Goal: Find specific page/section: Find specific page/section

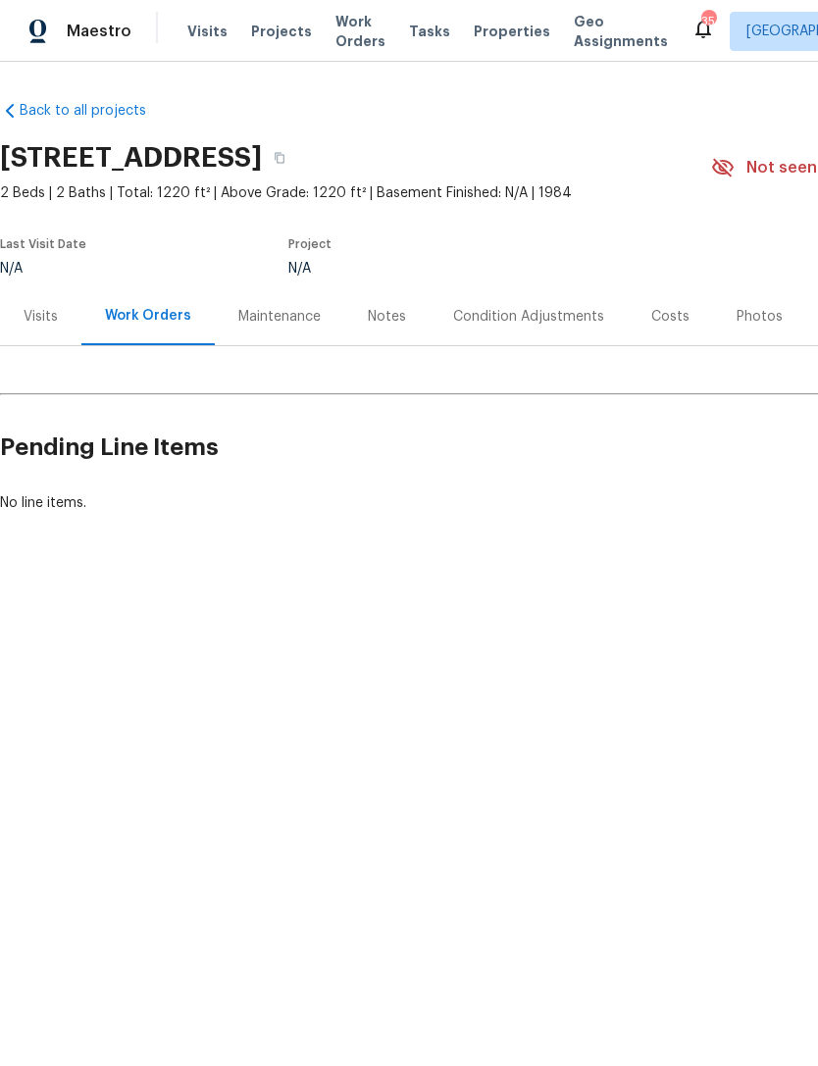
click at [200, 31] on span "Visits" at bounding box center [207, 32] width 40 height 20
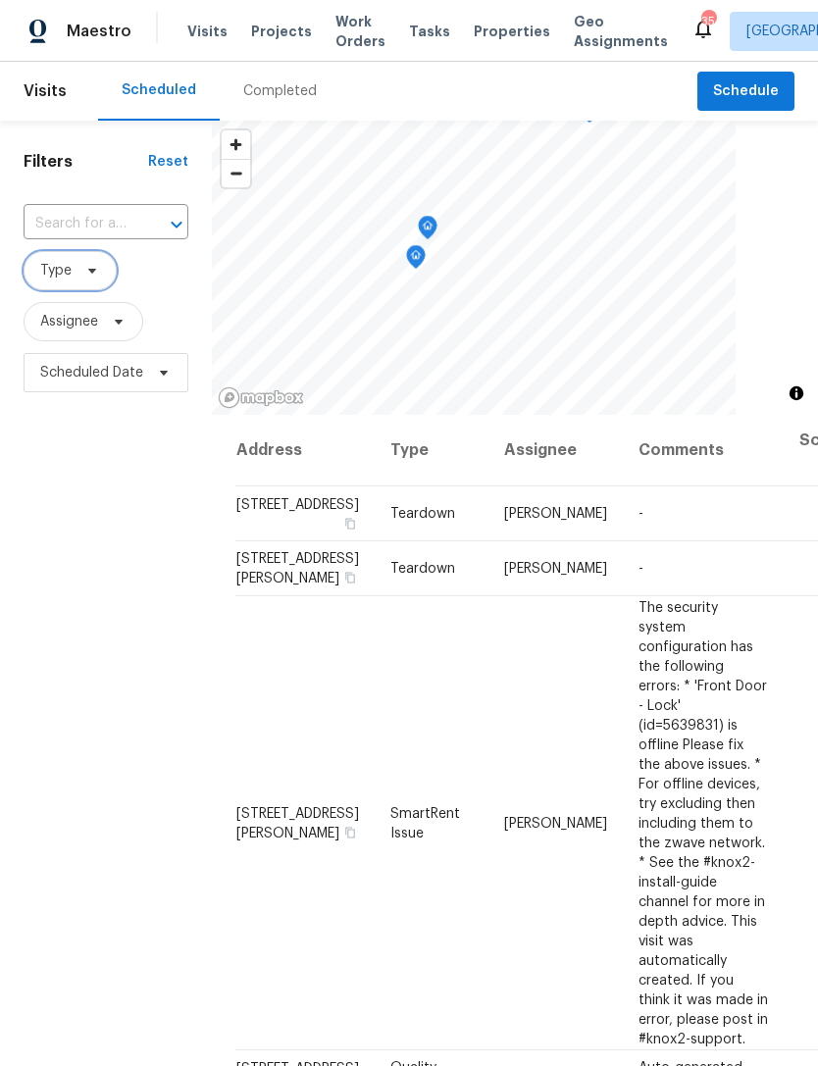
click at [92, 279] on icon at bounding box center [92, 271] width 16 height 16
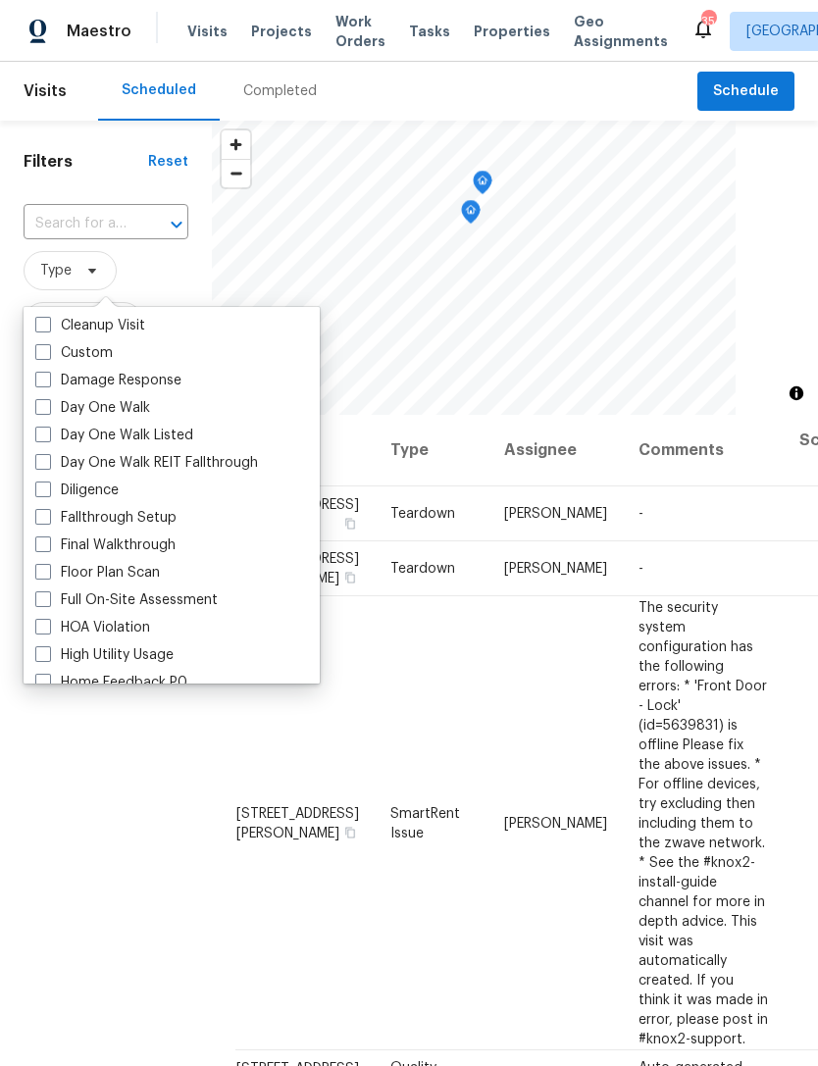
scroll to position [269, 0]
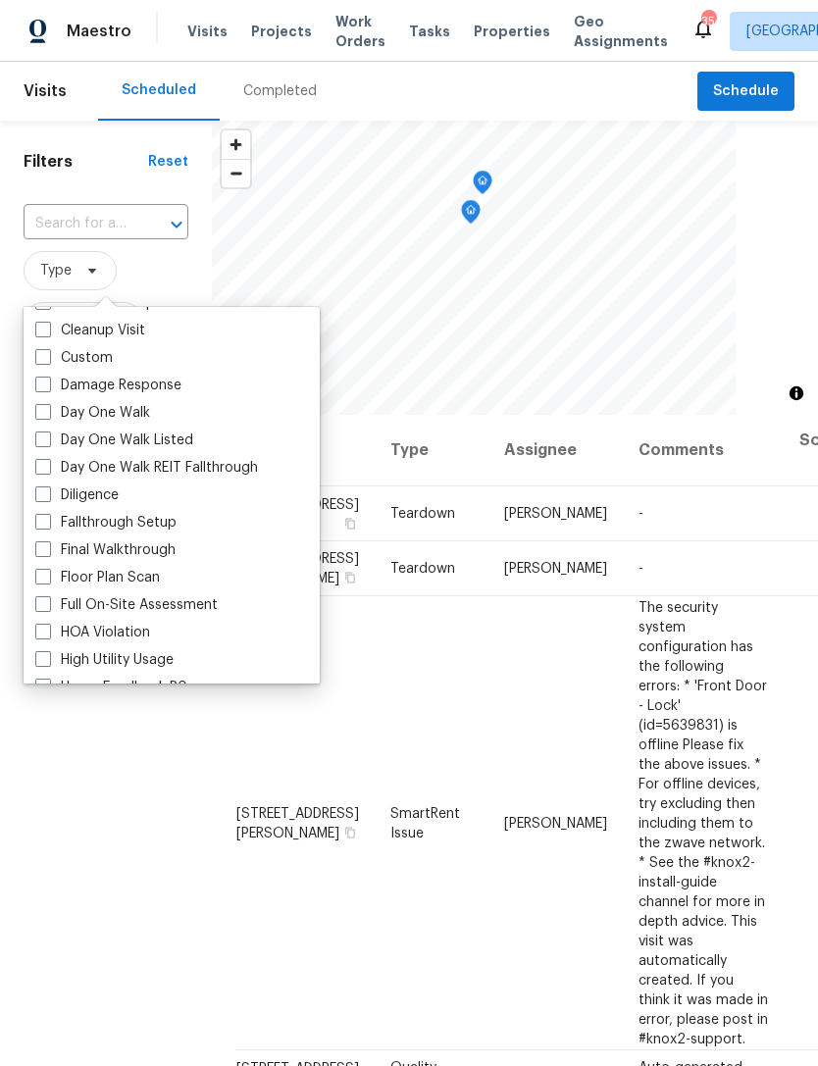
click at [54, 404] on label "Day One Walk" at bounding box center [92, 413] width 115 height 20
click at [48, 404] on input "Day One Walk" at bounding box center [41, 409] width 13 height 13
checkbox input "true"
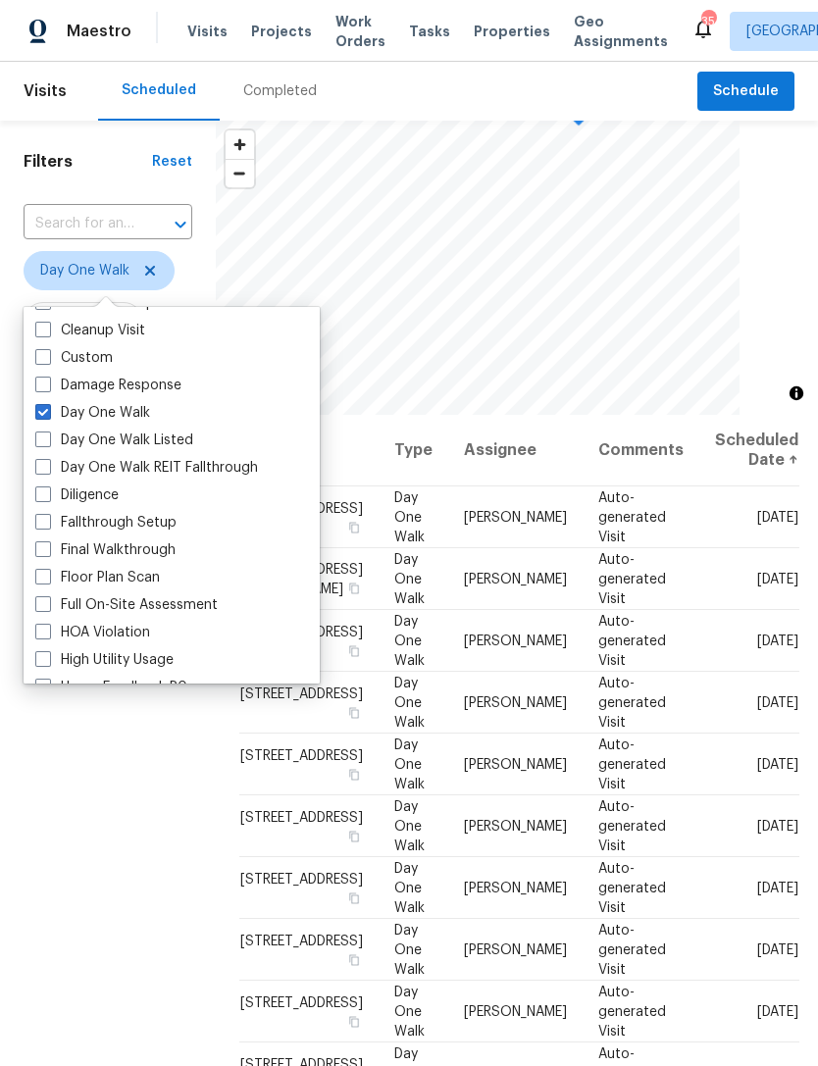
click at [129, 214] on input "text" at bounding box center [81, 224] width 114 height 30
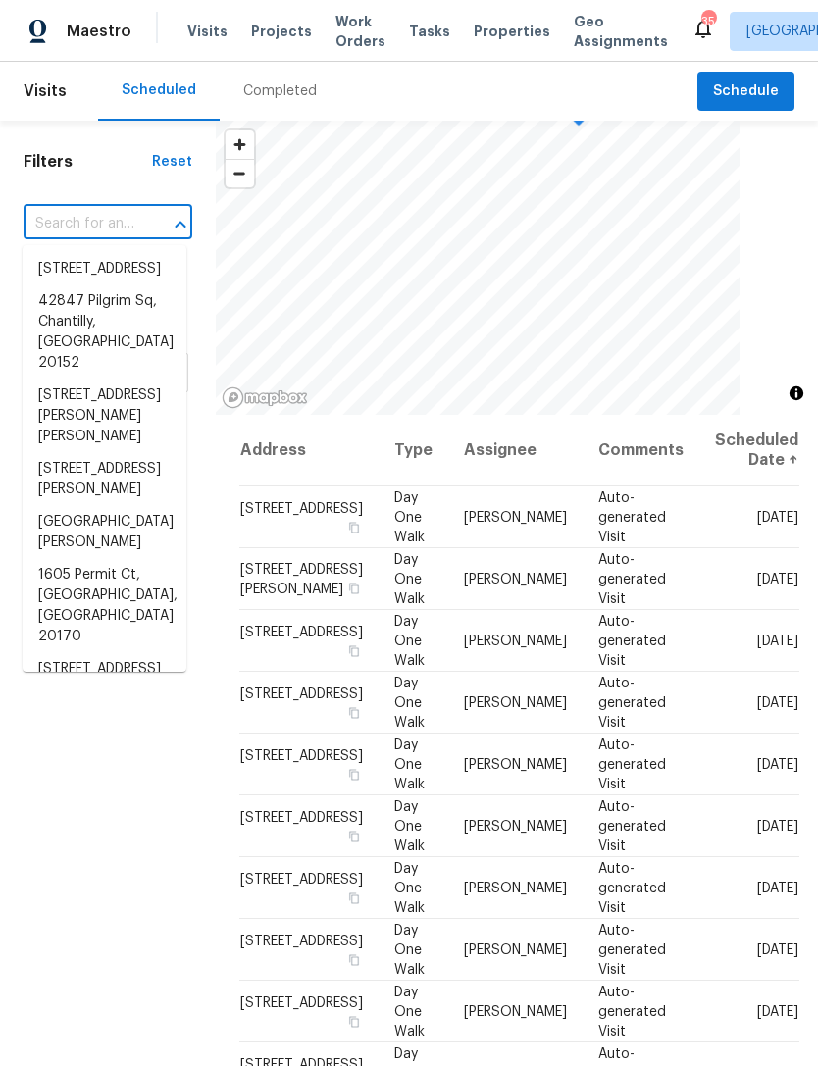
click at [164, 203] on div "​" at bounding box center [108, 224] width 169 height 42
click at [155, 169] on div "Reset" at bounding box center [172, 162] width 40 height 20
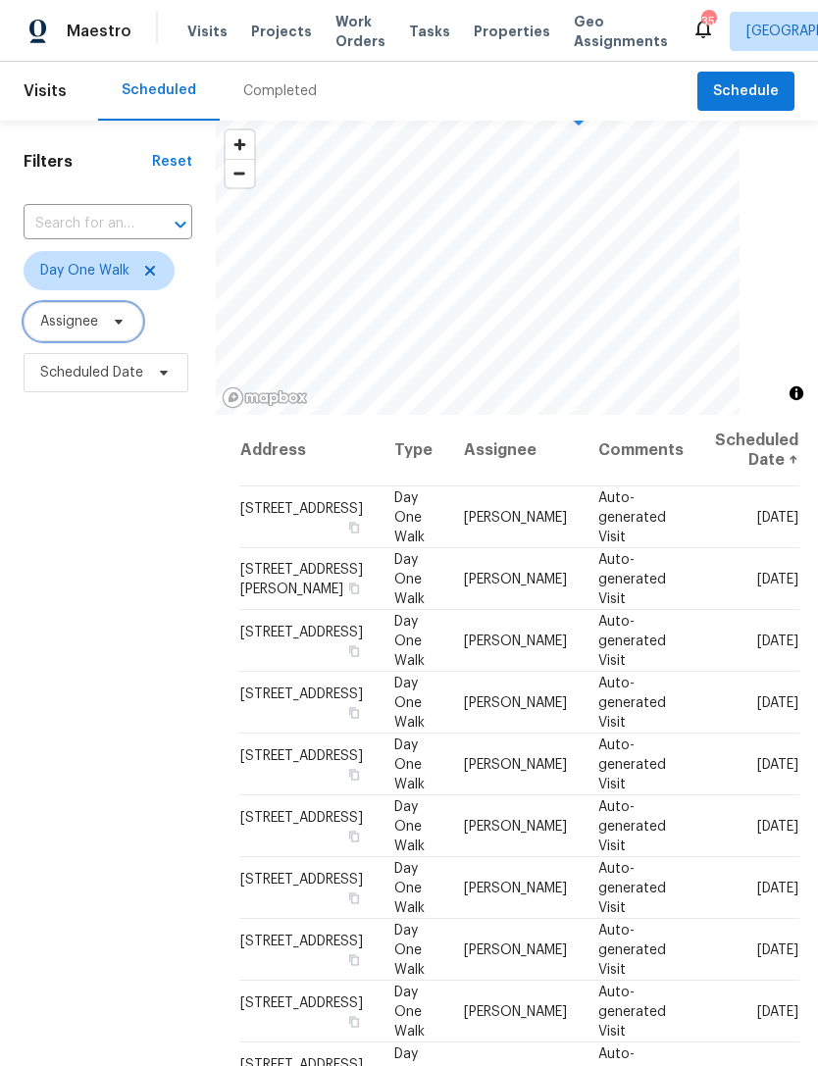
click at [120, 319] on icon at bounding box center [119, 322] width 16 height 16
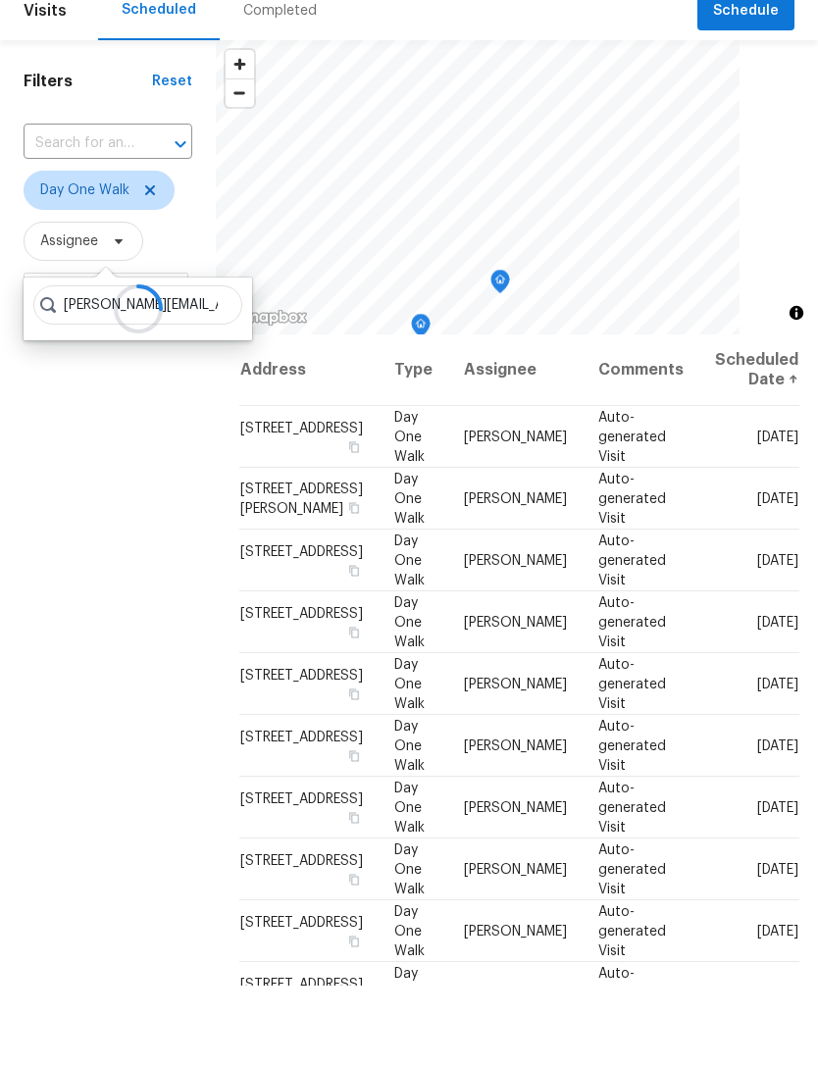
type input "[PERSON_NAME][EMAIL_ADDRESS][PERSON_NAME][DOMAIN_NAME]"
click at [176, 524] on div "Filters Reset ​ Day One Walk Assignee Scheduled Date" at bounding box center [108, 694] width 216 height 1147
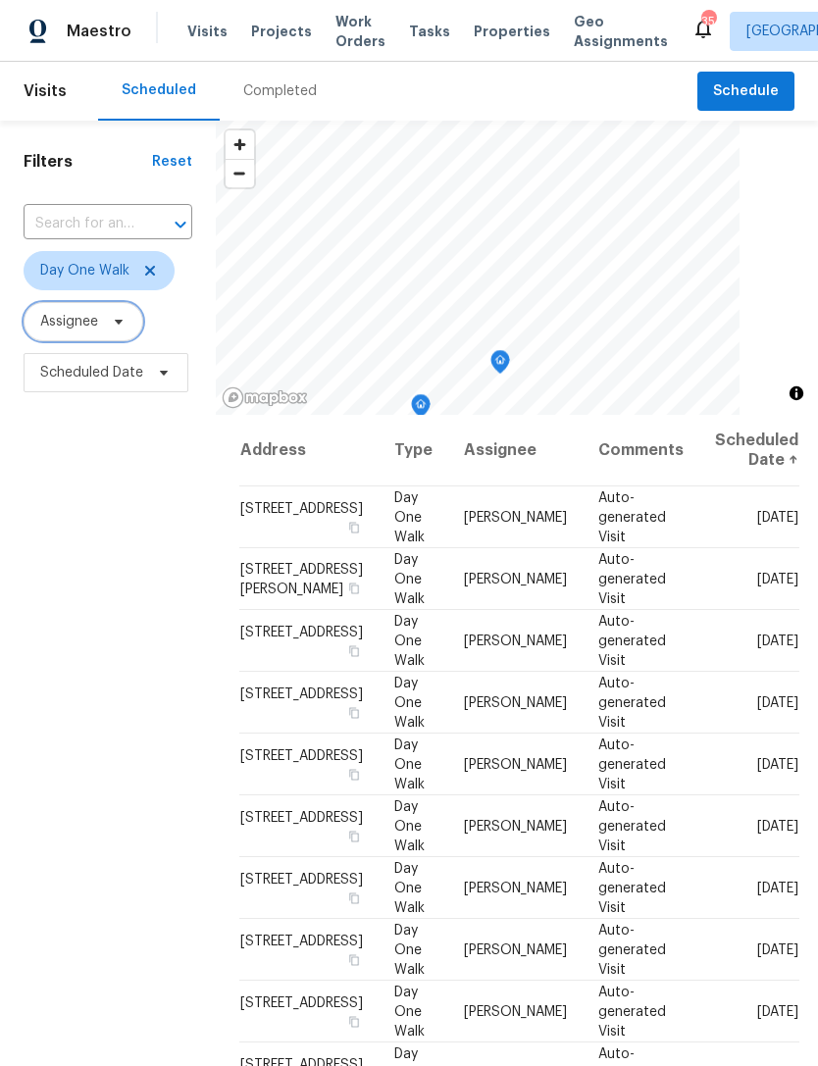
click at [131, 302] on span "Assignee" at bounding box center [84, 321] width 120 height 39
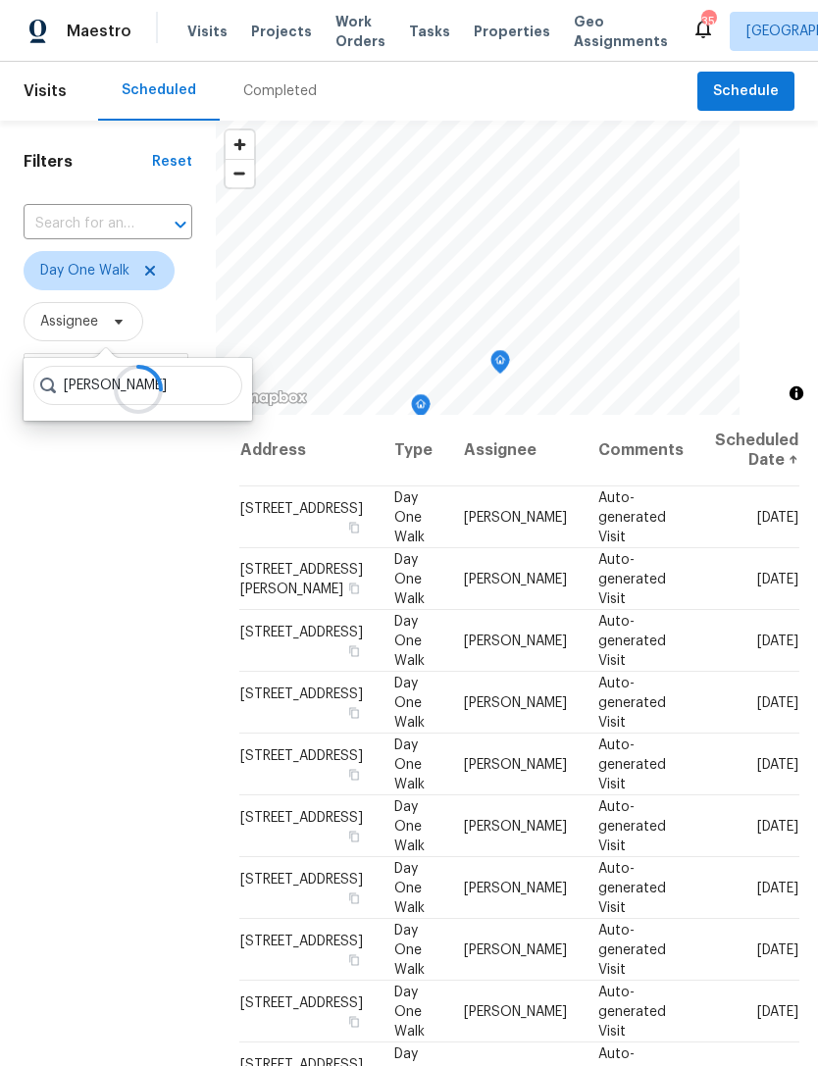
type input "[PERSON_NAME]"
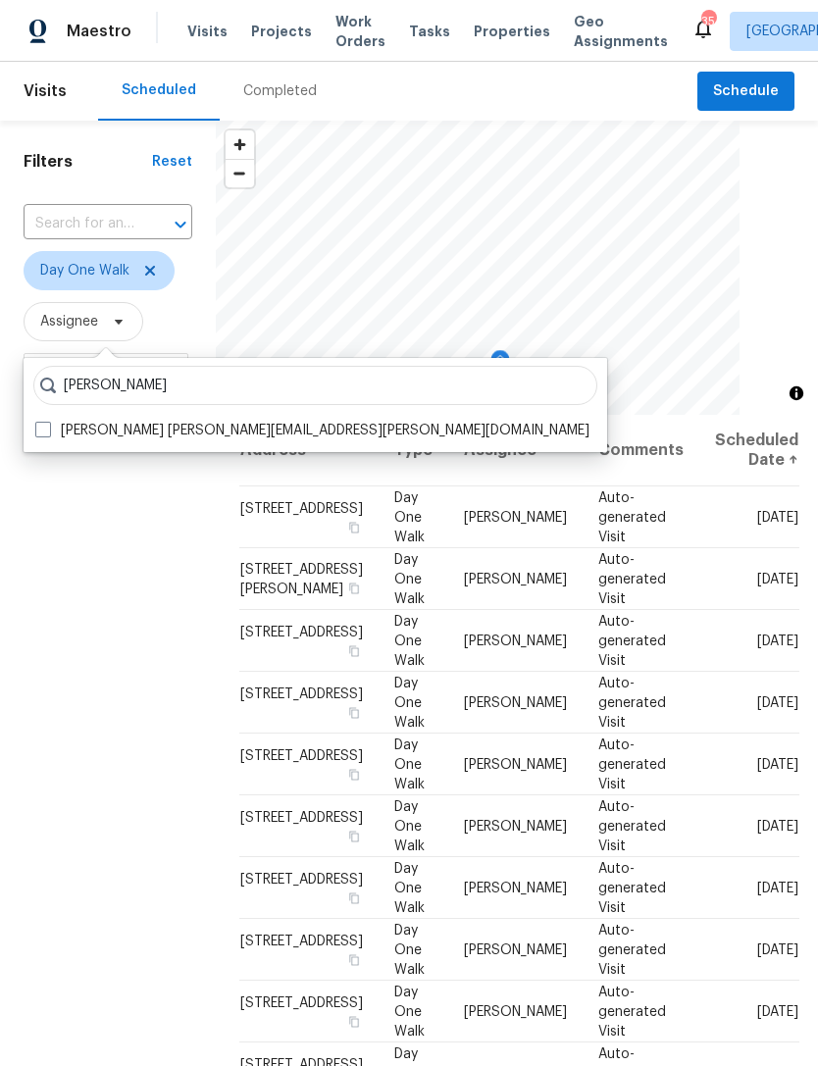
click at [229, 421] on label "[PERSON_NAME] [PERSON_NAME][EMAIL_ADDRESS][PERSON_NAME][DOMAIN_NAME]" at bounding box center [312, 431] width 554 height 20
click at [48, 421] on input "[PERSON_NAME] [PERSON_NAME][EMAIL_ADDRESS][PERSON_NAME][DOMAIN_NAME]" at bounding box center [41, 427] width 13 height 13
checkbox input "true"
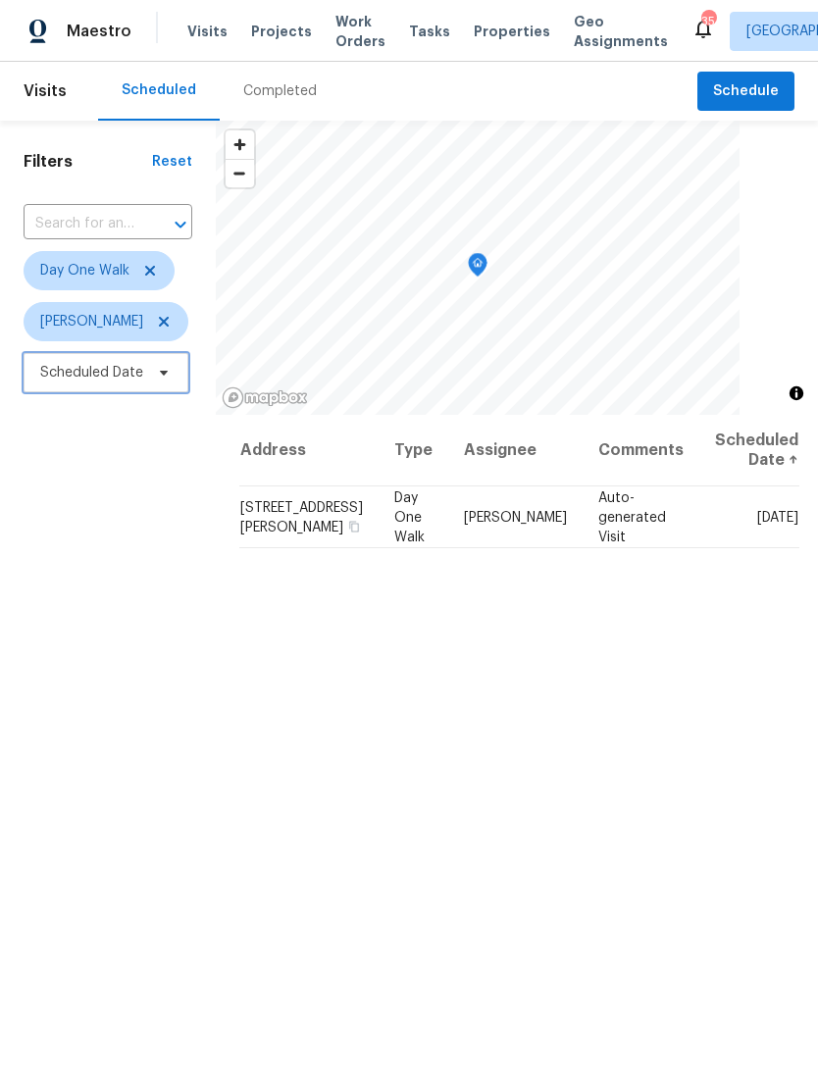
click at [157, 371] on icon at bounding box center [164, 373] width 16 height 16
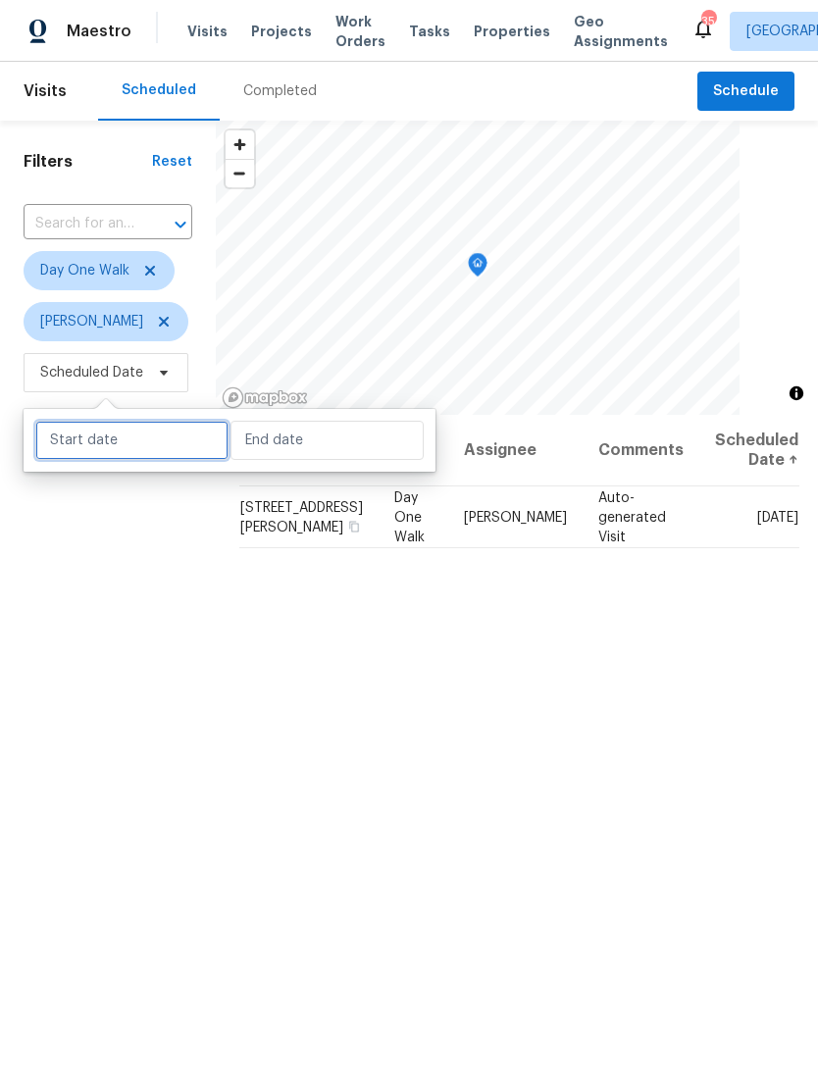
click at [154, 443] on input "text" at bounding box center [131, 440] width 193 height 39
select select "7"
select select "2025"
select select "8"
select select "2025"
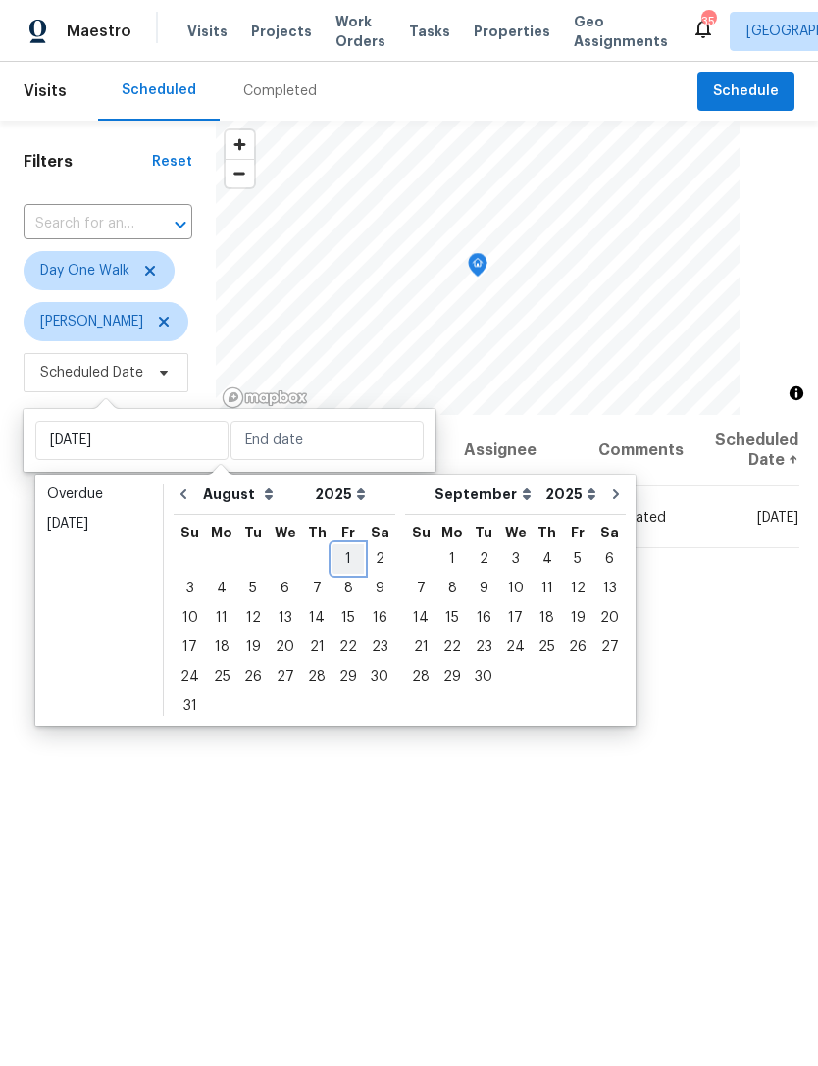
click at [352, 551] on div "1" at bounding box center [347, 558] width 31 height 27
type input "[DATE]"
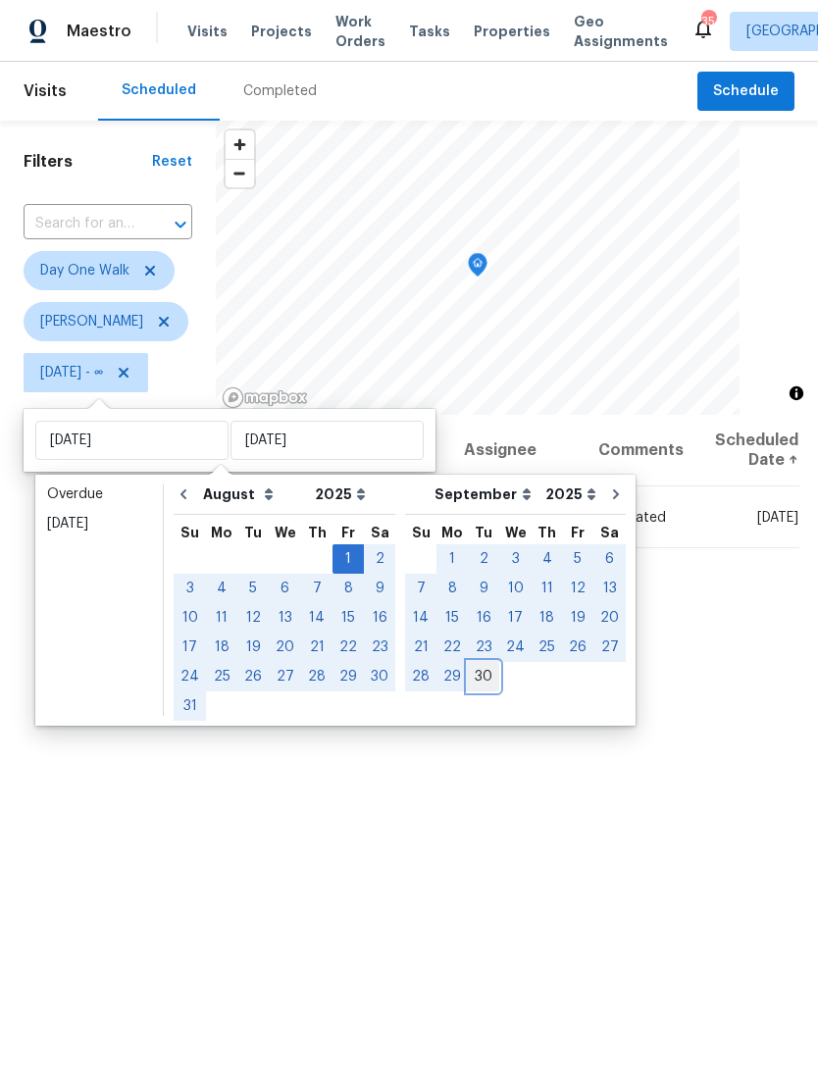
click at [484, 666] on div "30" at bounding box center [483, 676] width 31 height 27
type input "[DATE]"
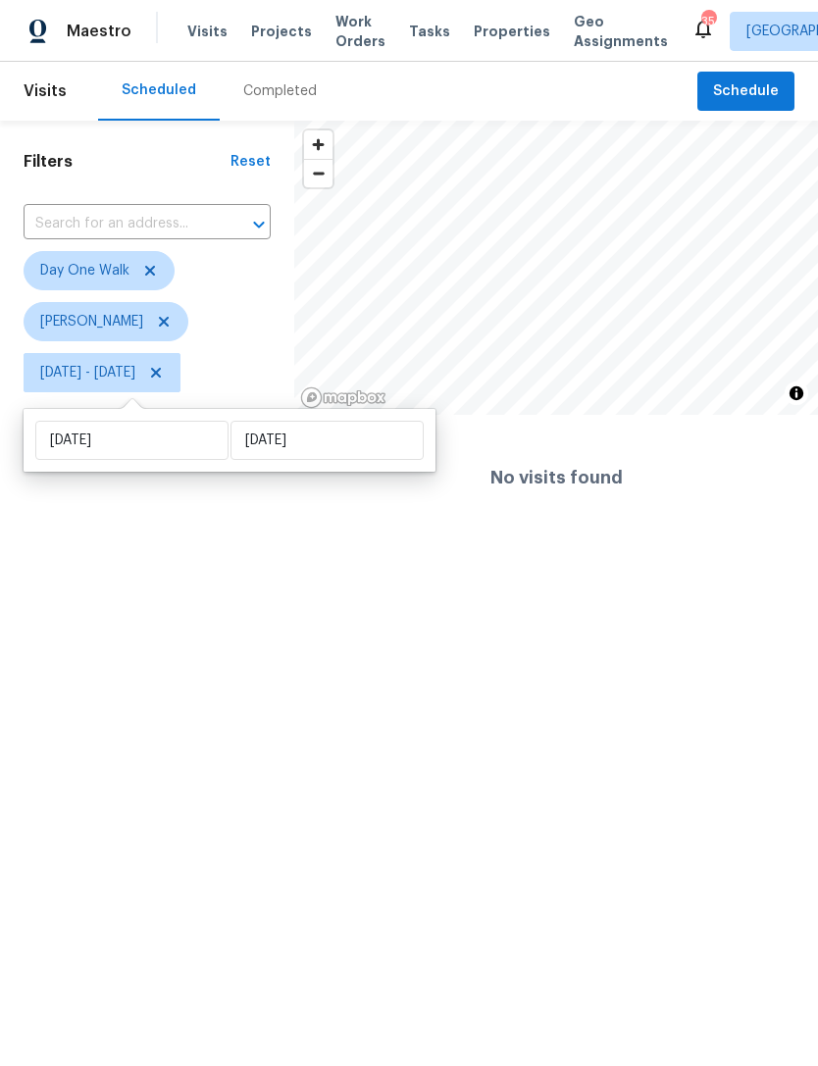
click at [272, 15] on div "Visits Projects Work Orders Tasks Properties Geo Assignments" at bounding box center [439, 31] width 504 height 39
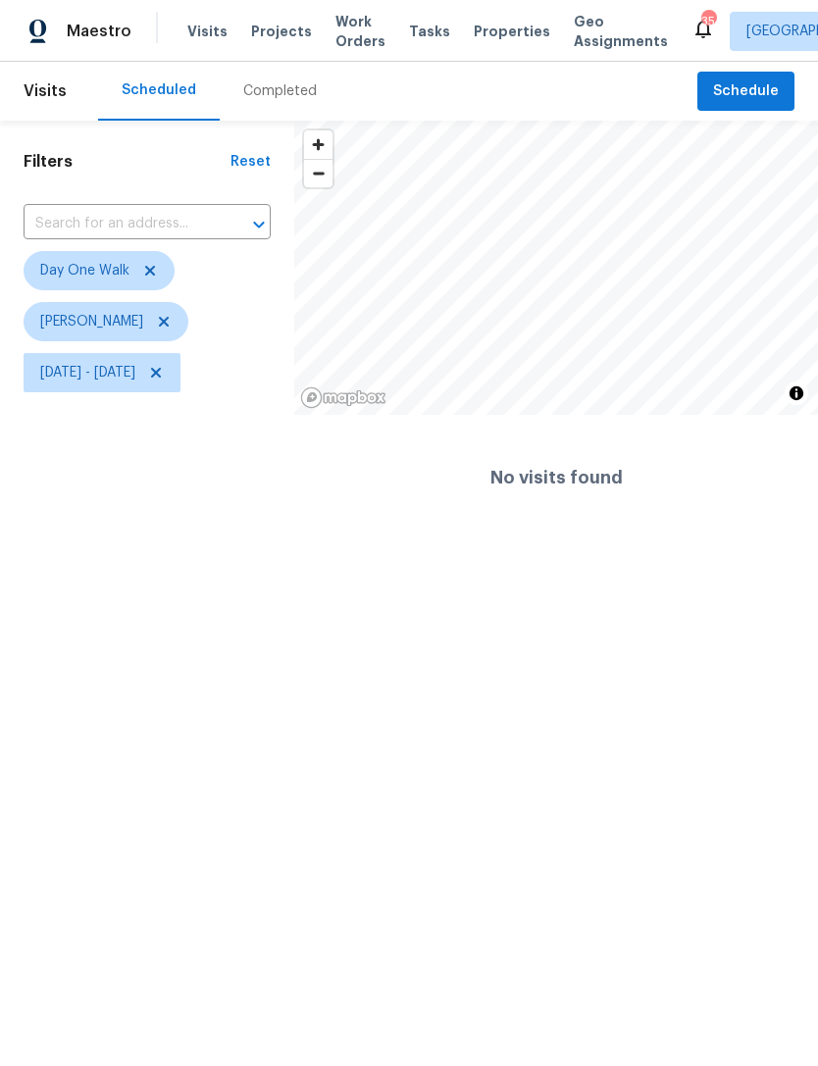
click at [279, 24] on span "Projects" at bounding box center [281, 32] width 61 height 20
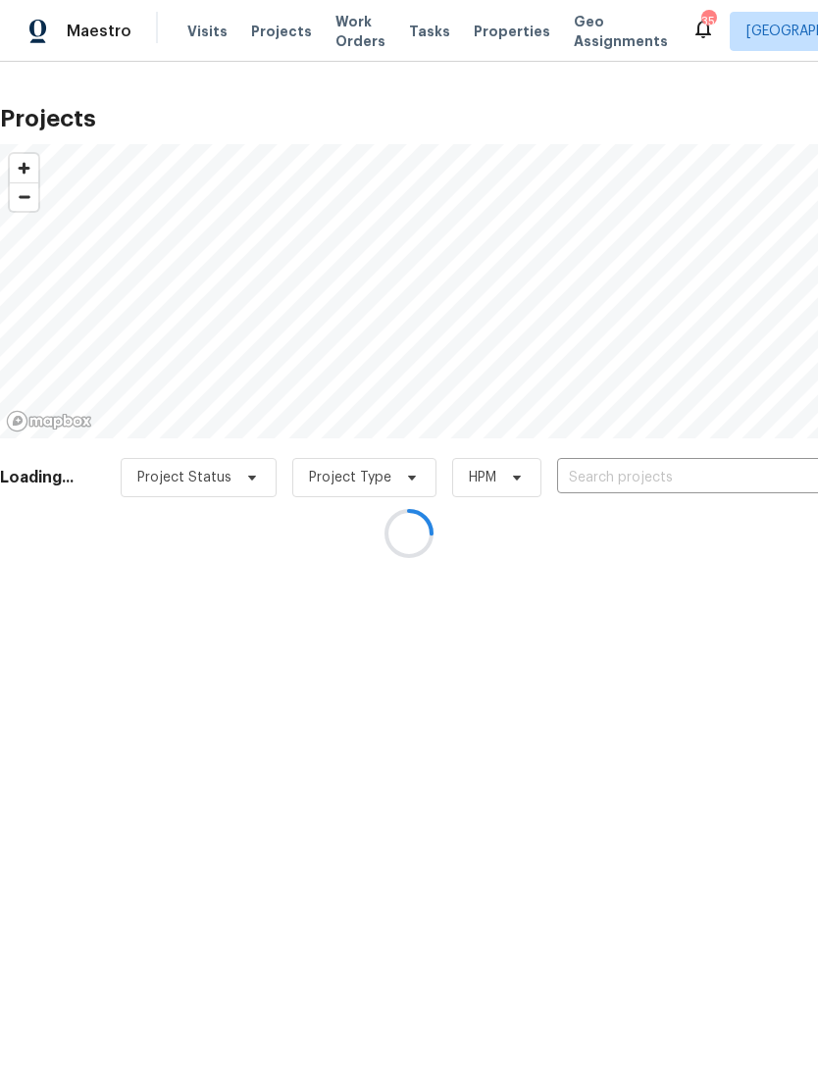
click at [241, 486] on div at bounding box center [409, 533] width 818 height 1066
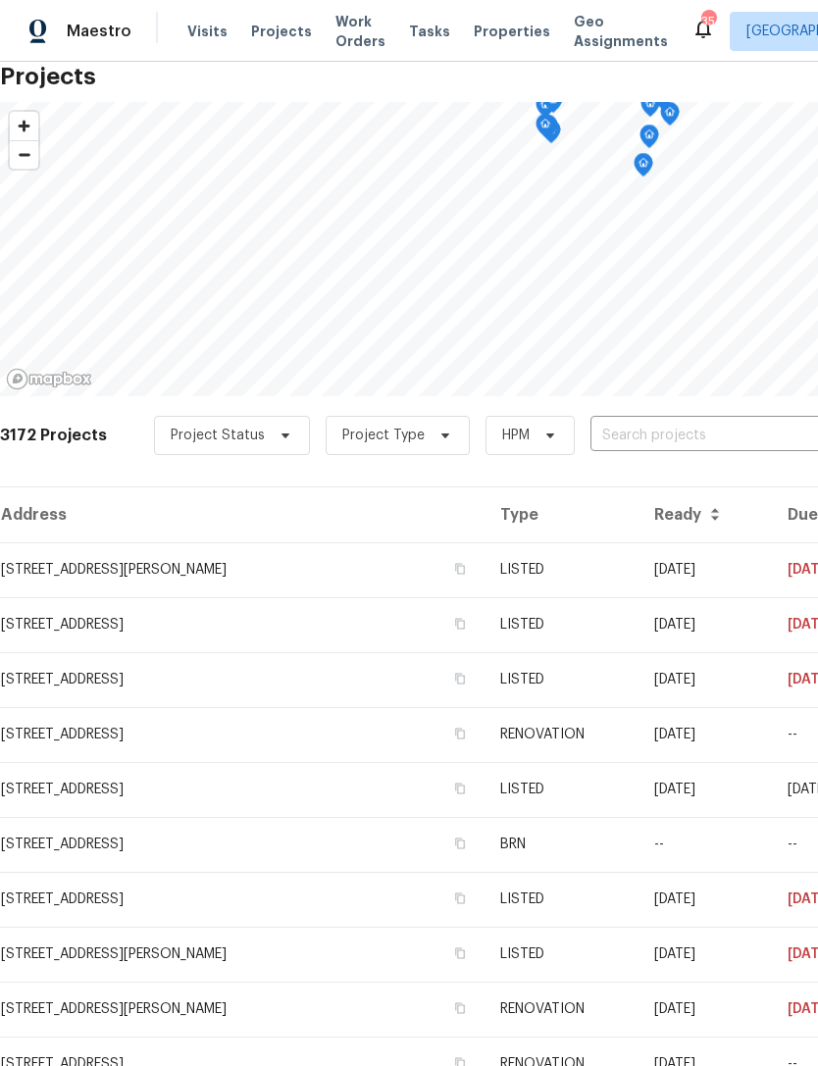
scroll to position [41, 0]
click at [413, 439] on span "Project Type" at bounding box center [398, 436] width 144 height 39
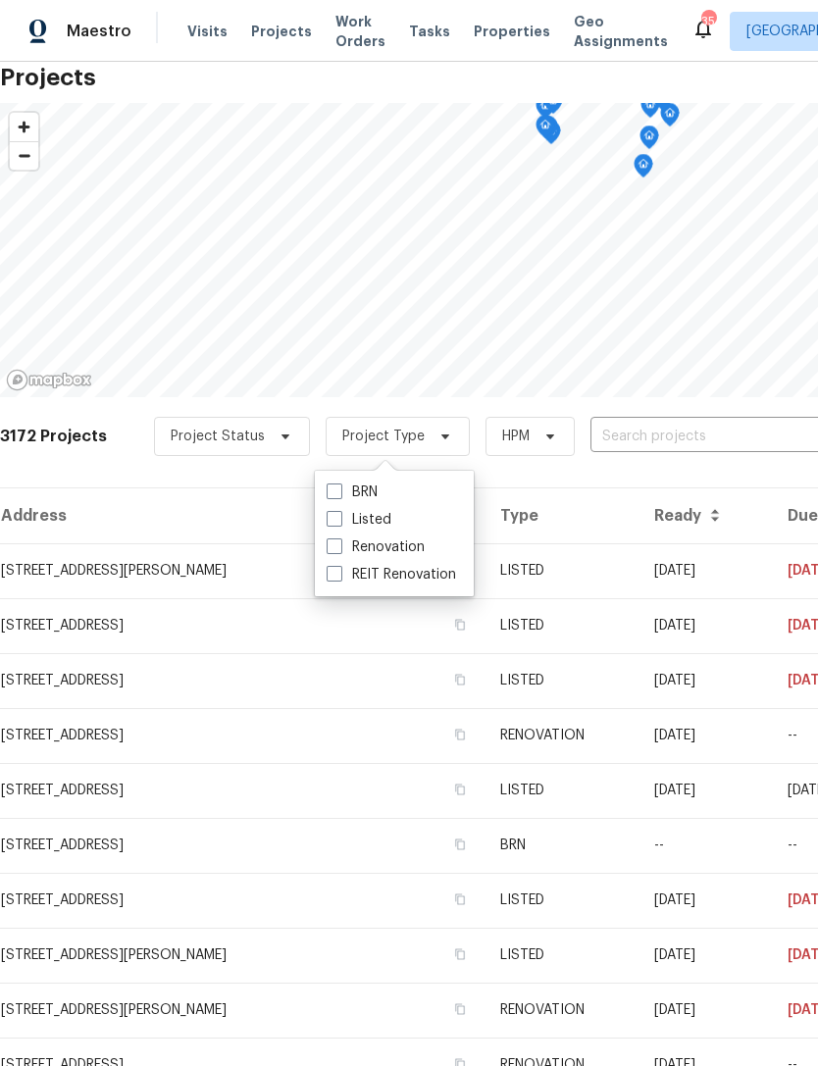
click at [427, 538] on div "Renovation" at bounding box center [394, 547] width 147 height 27
click at [421, 543] on label "Renovation" at bounding box center [376, 547] width 98 height 20
click at [339, 543] on input "Renovation" at bounding box center [333, 543] width 13 height 13
checkbox input "true"
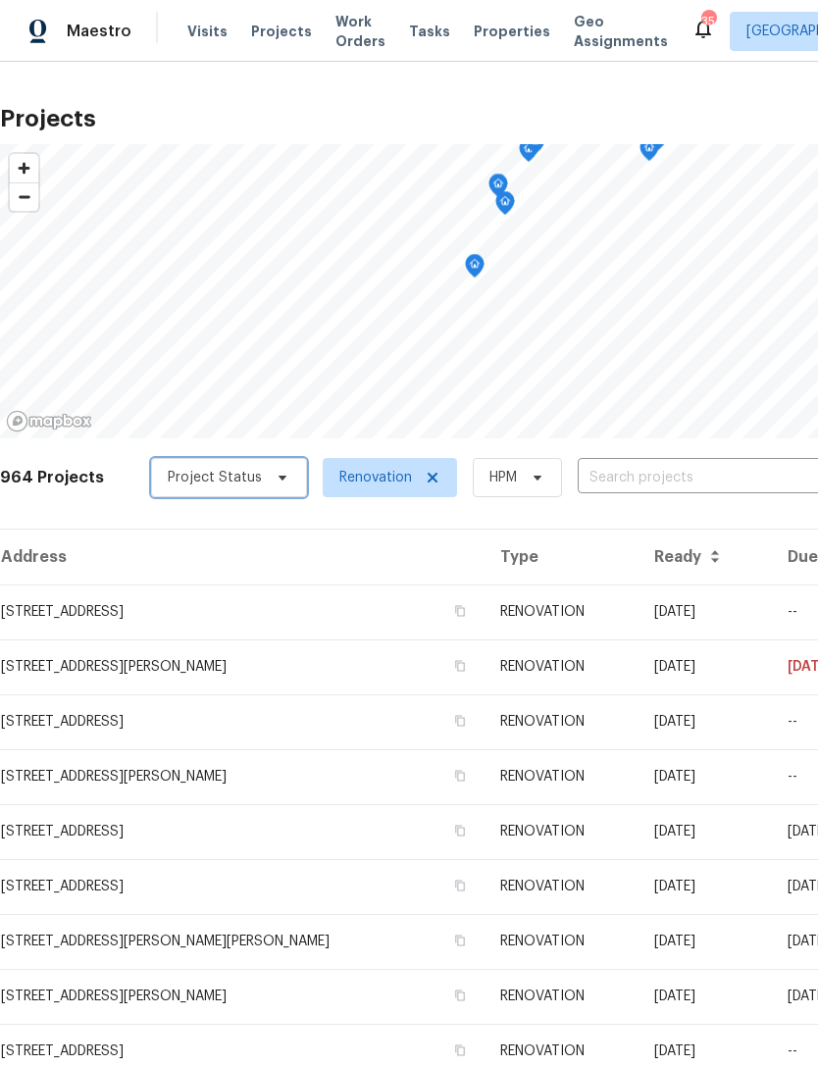
click at [220, 471] on span "Project Status" at bounding box center [215, 478] width 94 height 20
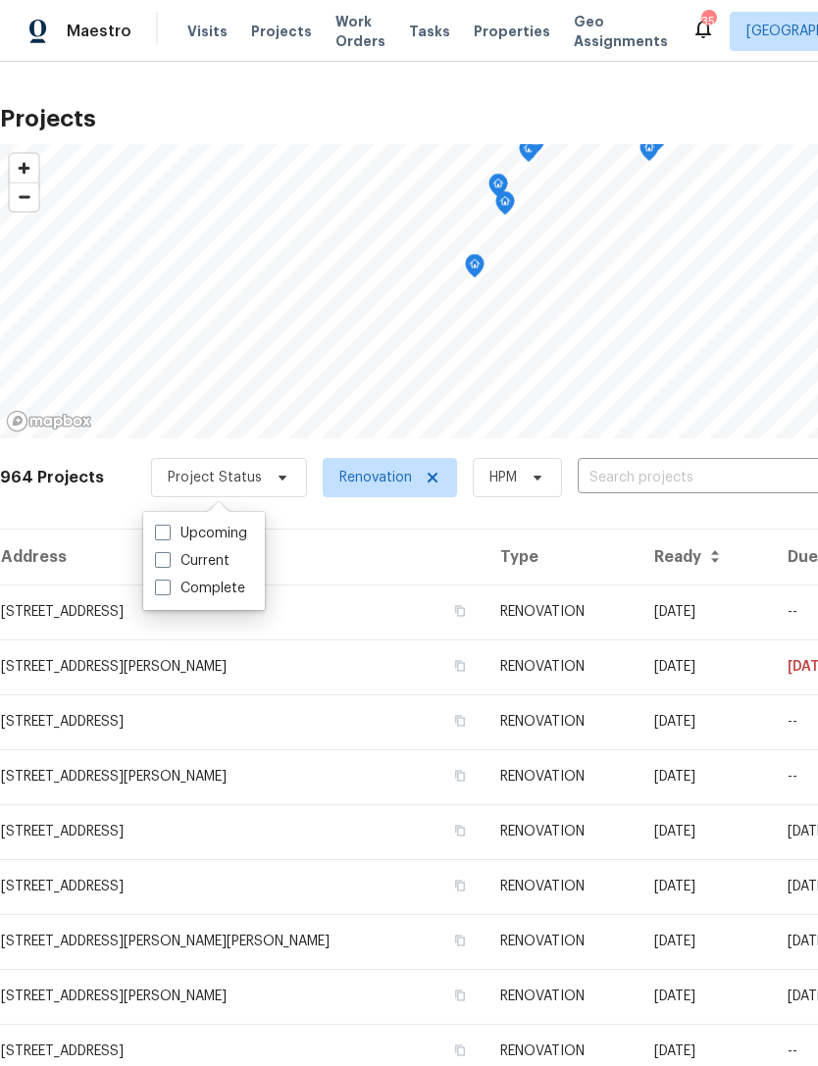
click at [201, 518] on div "Upcoming Current Complete" at bounding box center [204, 561] width 122 height 98
click at [181, 524] on label "Upcoming" at bounding box center [201, 534] width 92 height 20
click at [168, 524] on input "Upcoming" at bounding box center [161, 530] width 13 height 13
checkbox input "true"
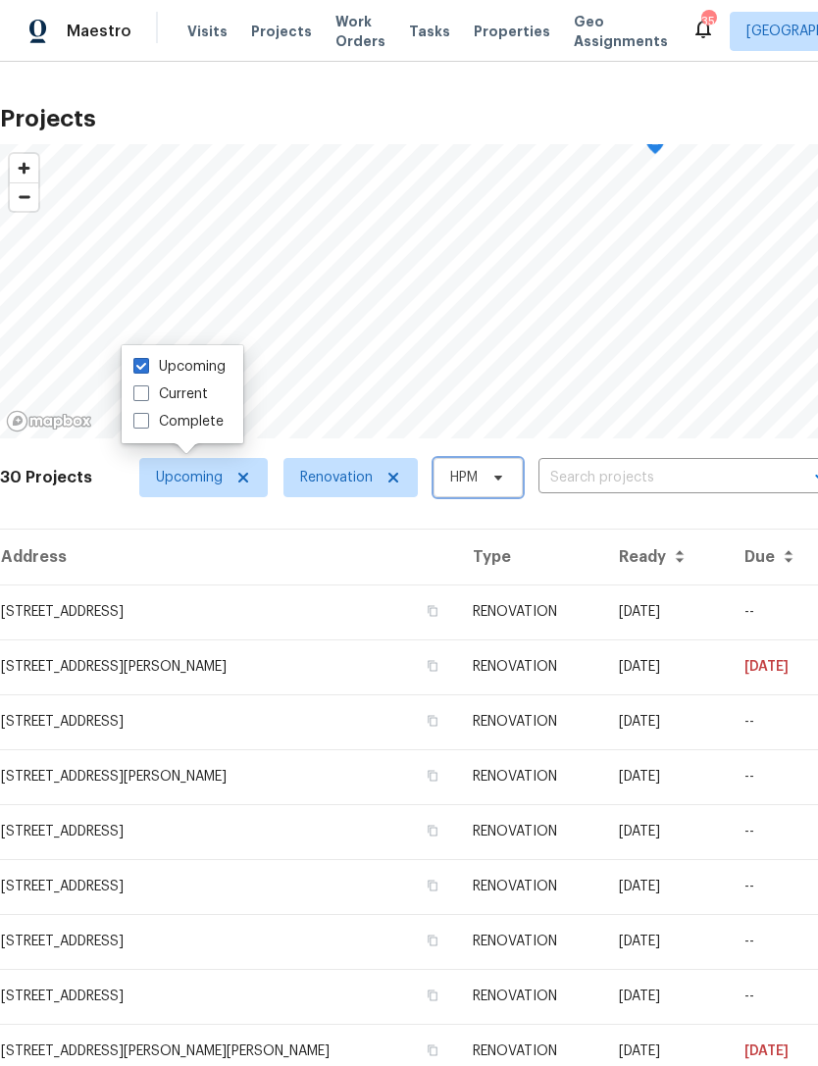
click at [491, 472] on icon at bounding box center [498, 478] width 16 height 16
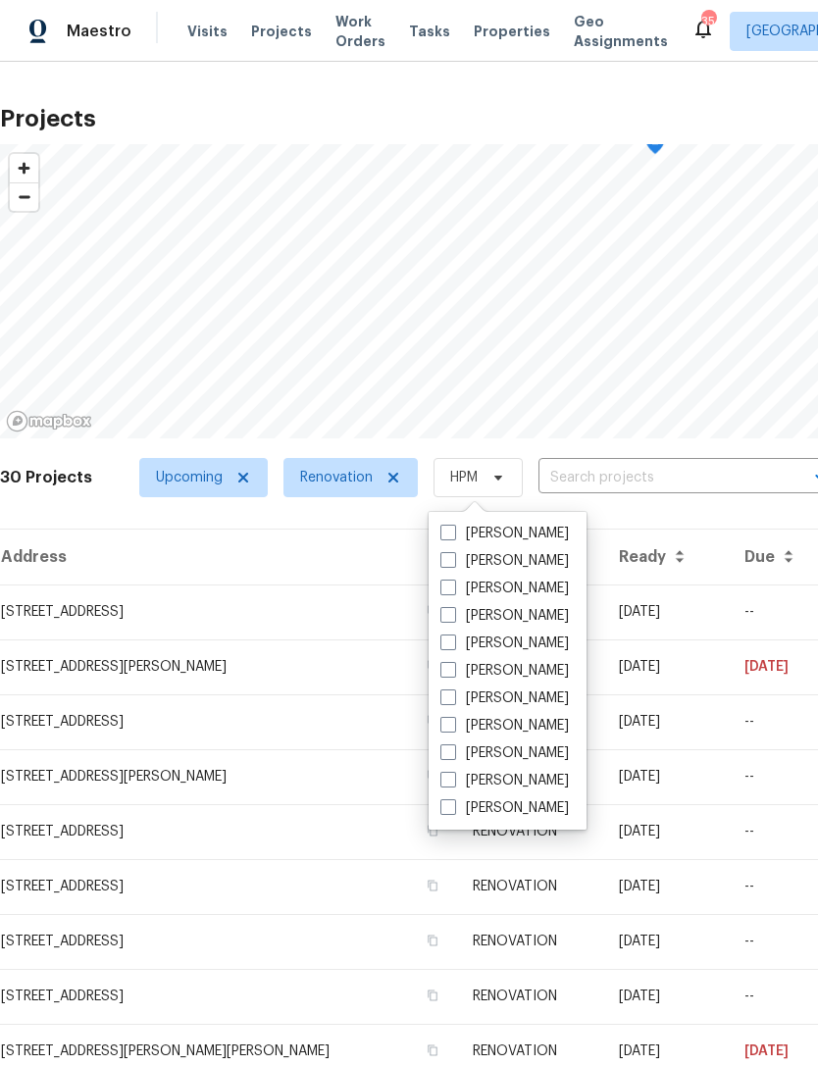
click at [569, 589] on label "[PERSON_NAME]" at bounding box center [504, 589] width 128 height 20
click at [453, 589] on input "[PERSON_NAME]" at bounding box center [446, 585] width 13 height 13
checkbox input "true"
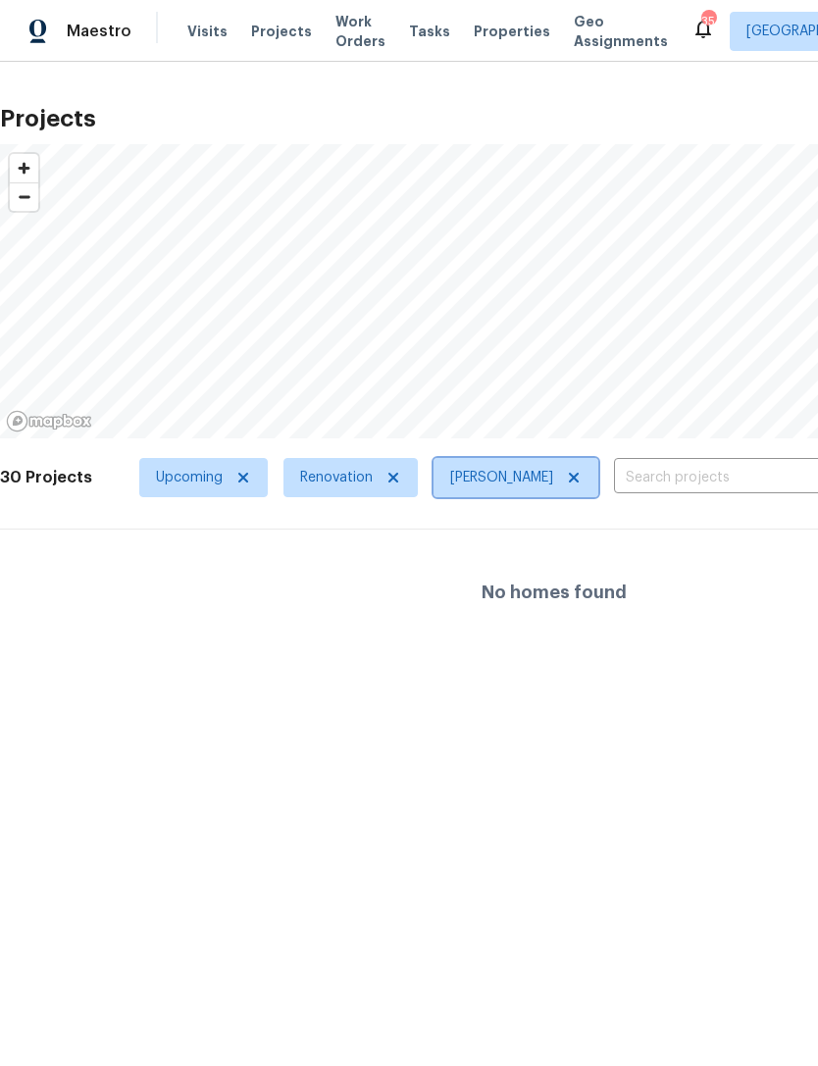
click at [569, 472] on icon at bounding box center [574, 478] width 16 height 16
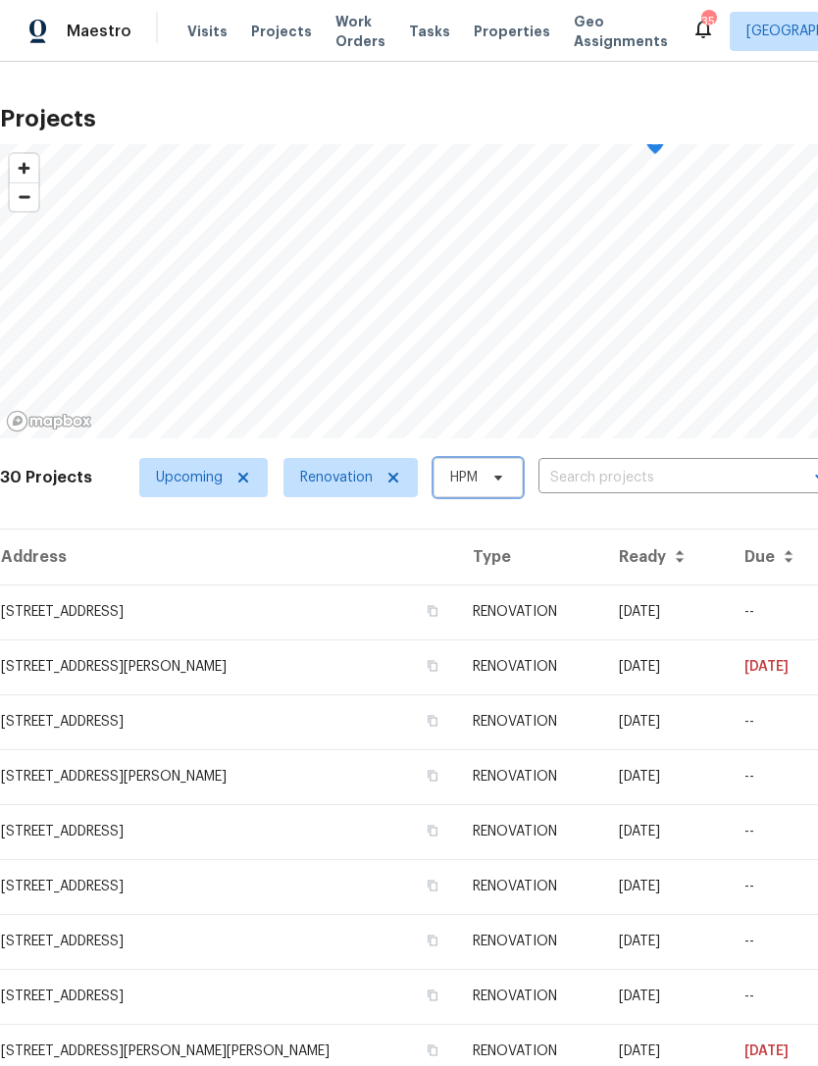
click at [499, 475] on icon at bounding box center [498, 478] width 16 height 16
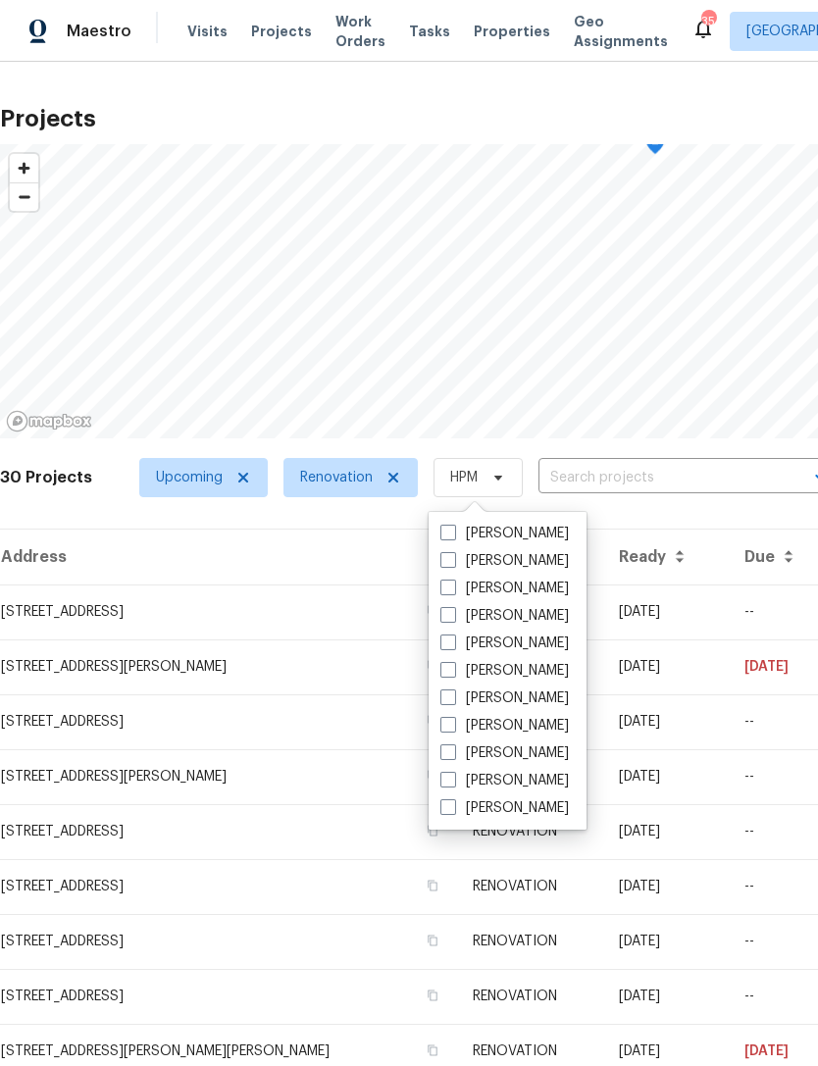
click at [521, 552] on label "[PERSON_NAME]" at bounding box center [504, 561] width 128 height 20
click at [453, 552] on input "[PERSON_NAME]" at bounding box center [446, 557] width 13 height 13
checkbox input "true"
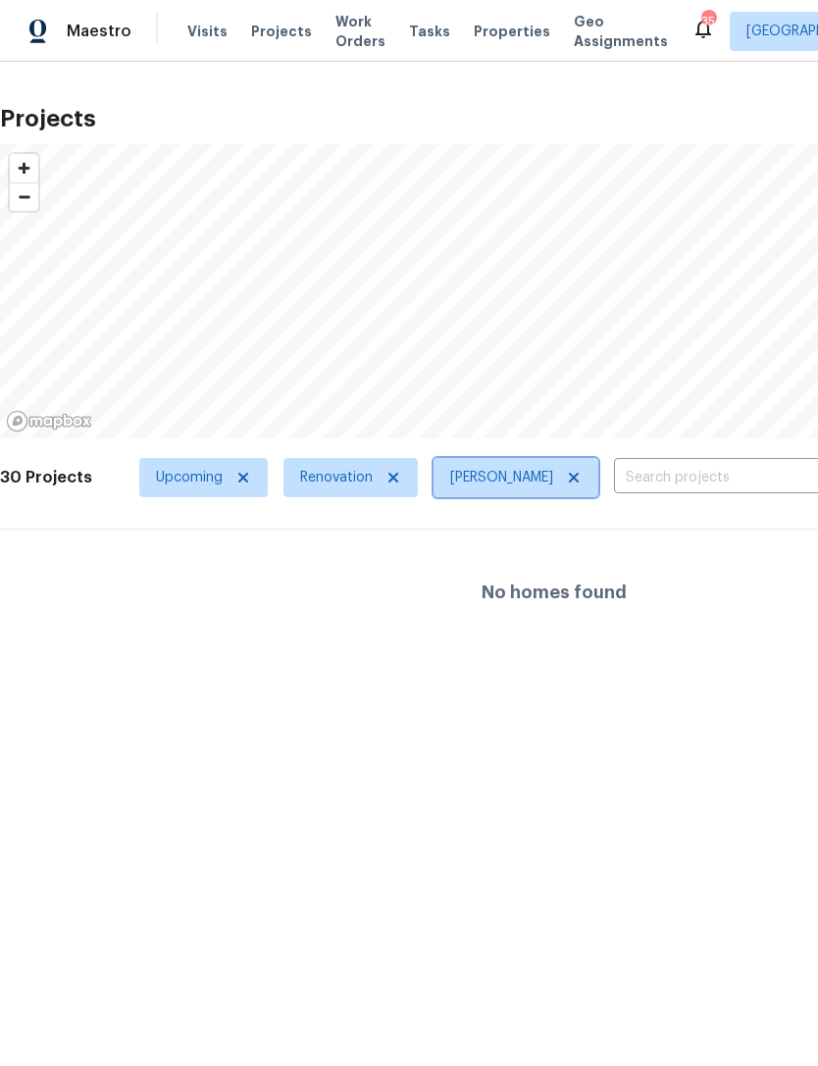
click at [579, 481] on icon at bounding box center [574, 478] width 10 height 10
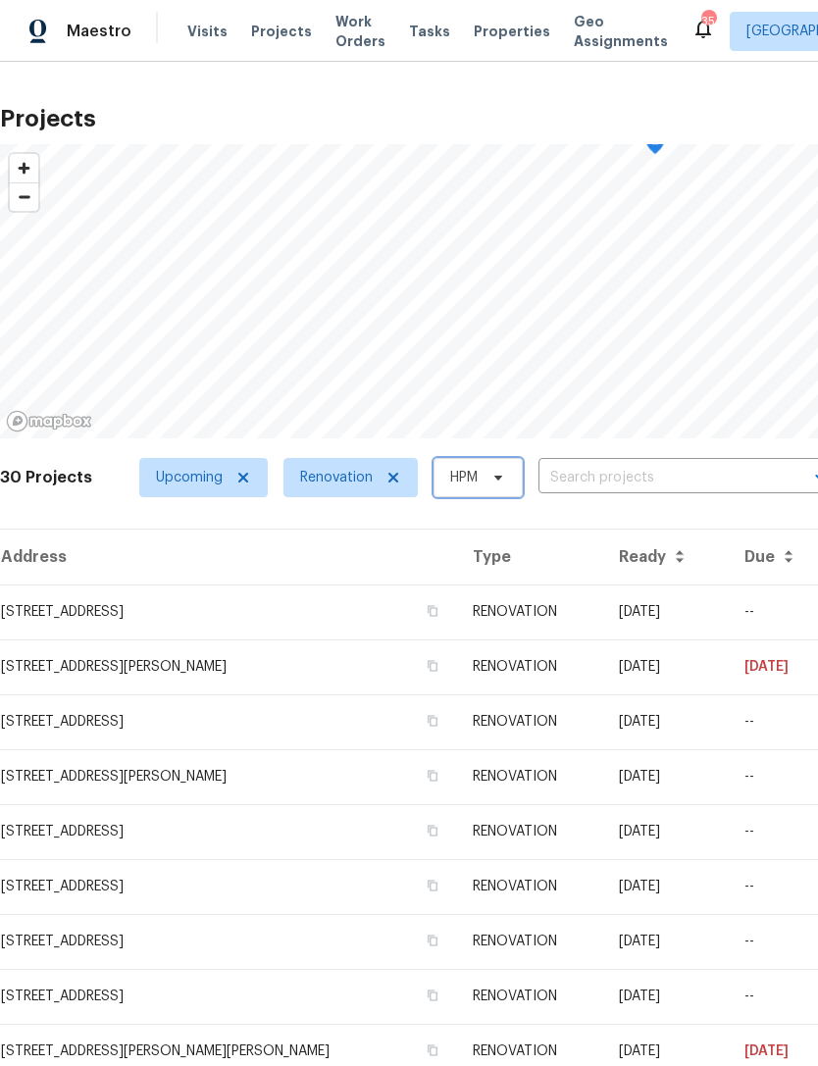
click at [484, 479] on span at bounding box center [495, 478] width 22 height 16
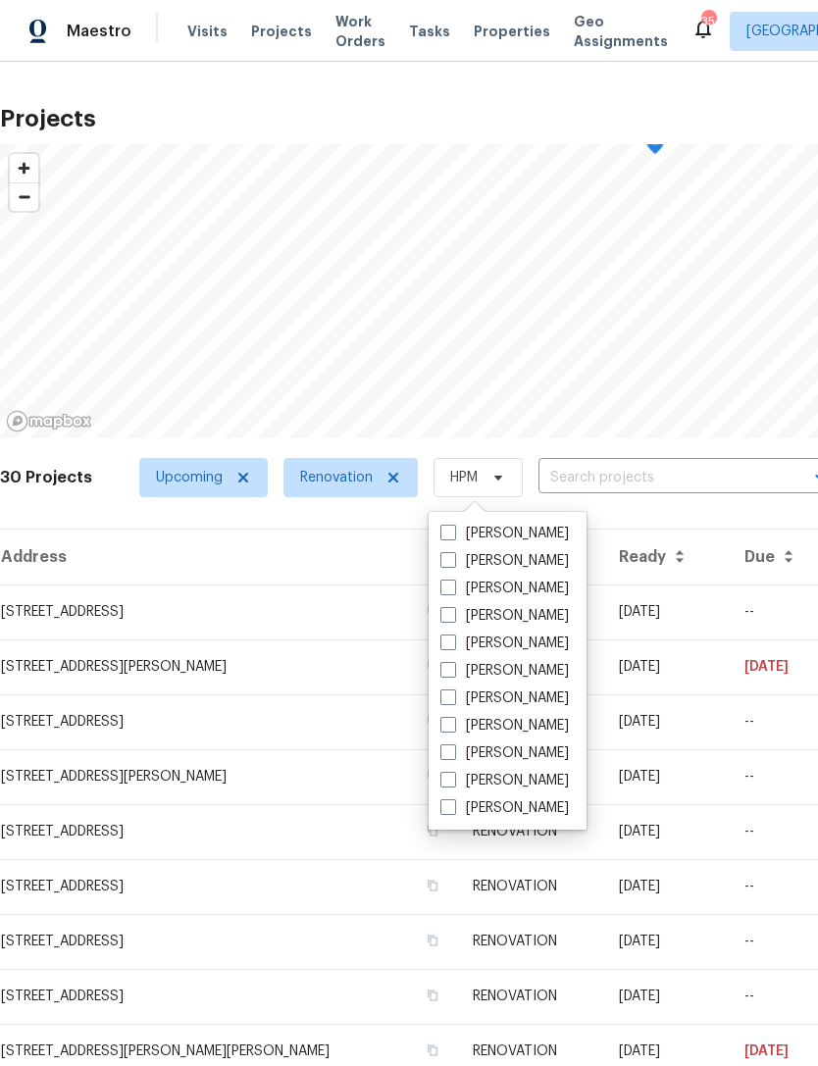
click at [509, 529] on label "[PERSON_NAME]" at bounding box center [504, 534] width 128 height 20
click at [453, 529] on input "[PERSON_NAME]" at bounding box center [446, 530] width 13 height 13
checkbox input "true"
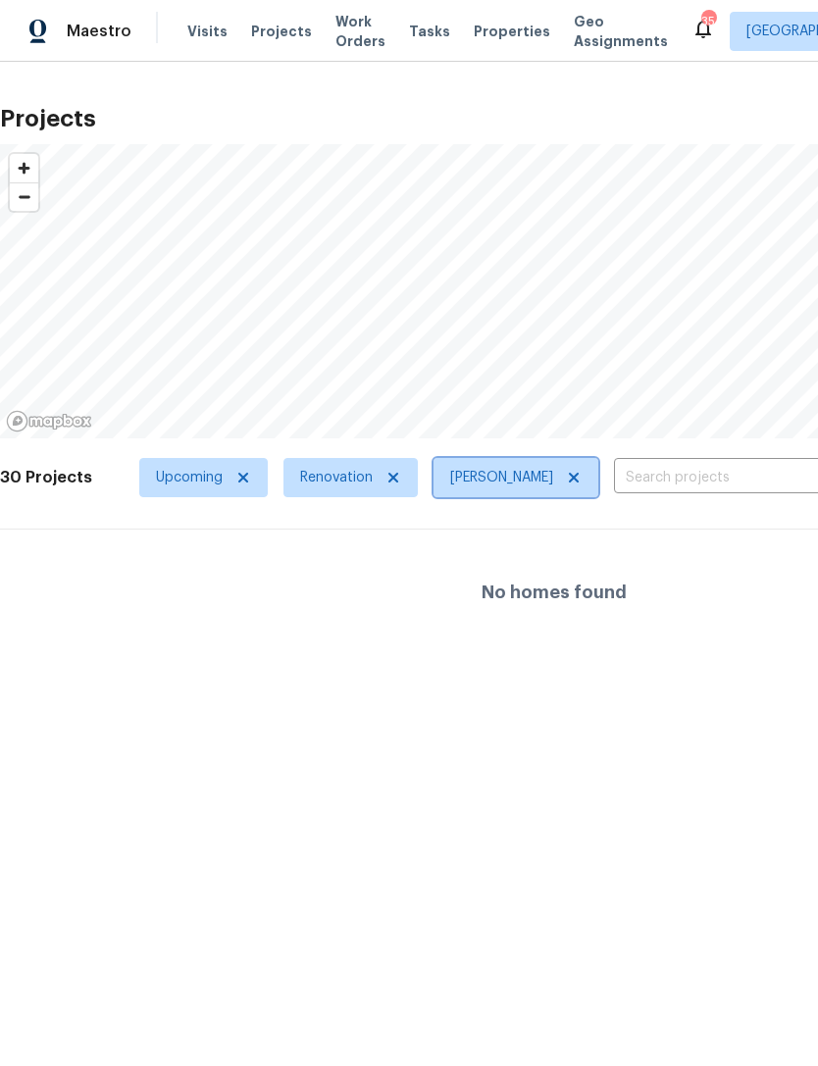
click at [508, 475] on span "[PERSON_NAME]" at bounding box center [501, 478] width 103 height 20
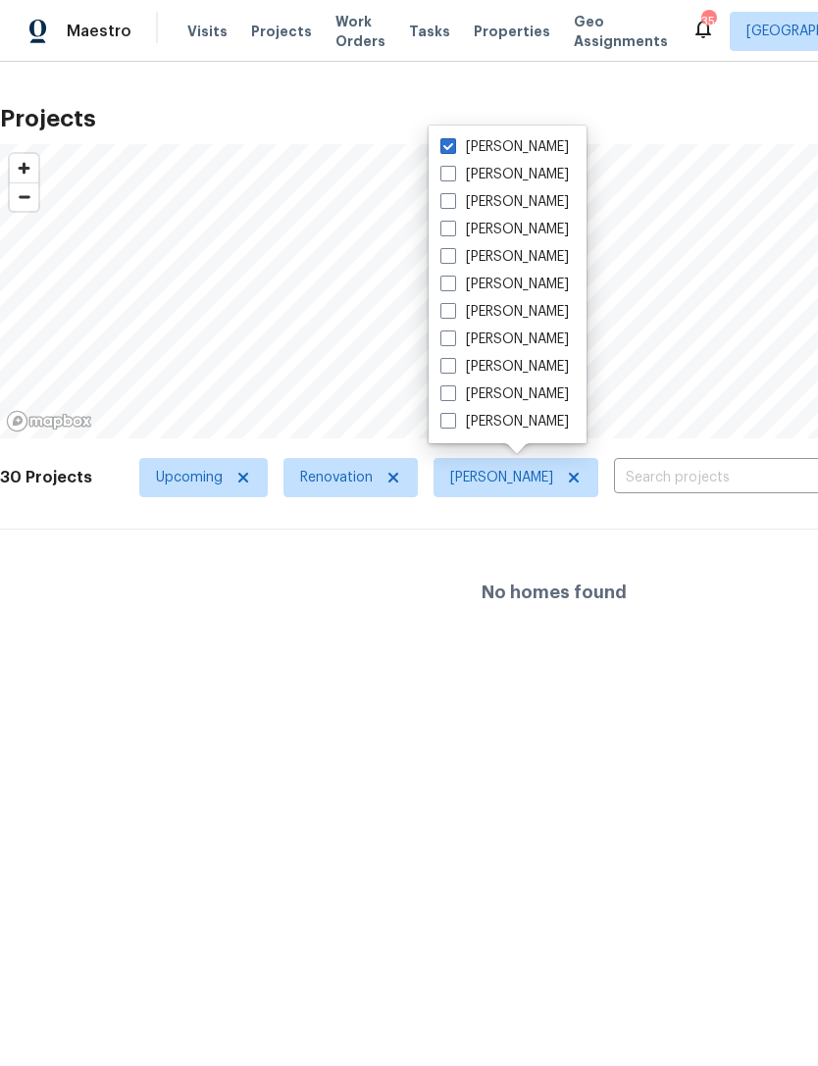
click at [528, 342] on label "[PERSON_NAME]" at bounding box center [504, 340] width 128 height 20
click at [453, 342] on input "[PERSON_NAME]" at bounding box center [446, 336] width 13 height 13
checkbox input "true"
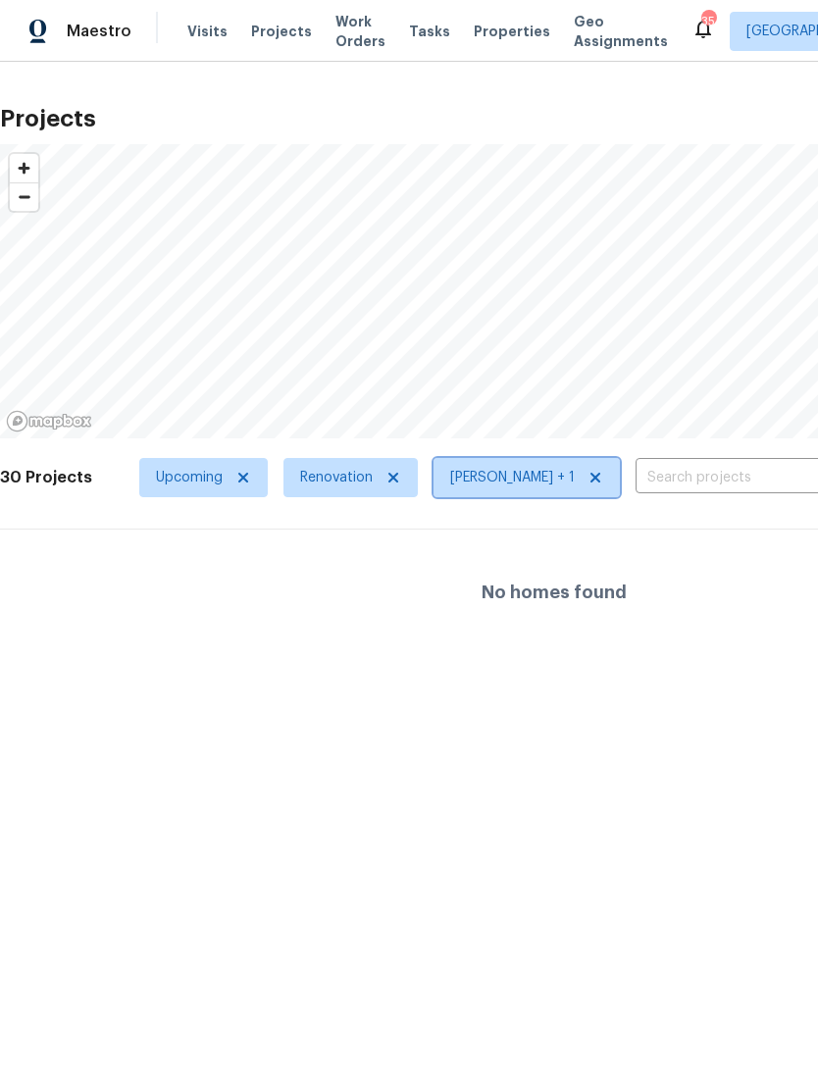
click at [597, 471] on icon at bounding box center [595, 478] width 16 height 16
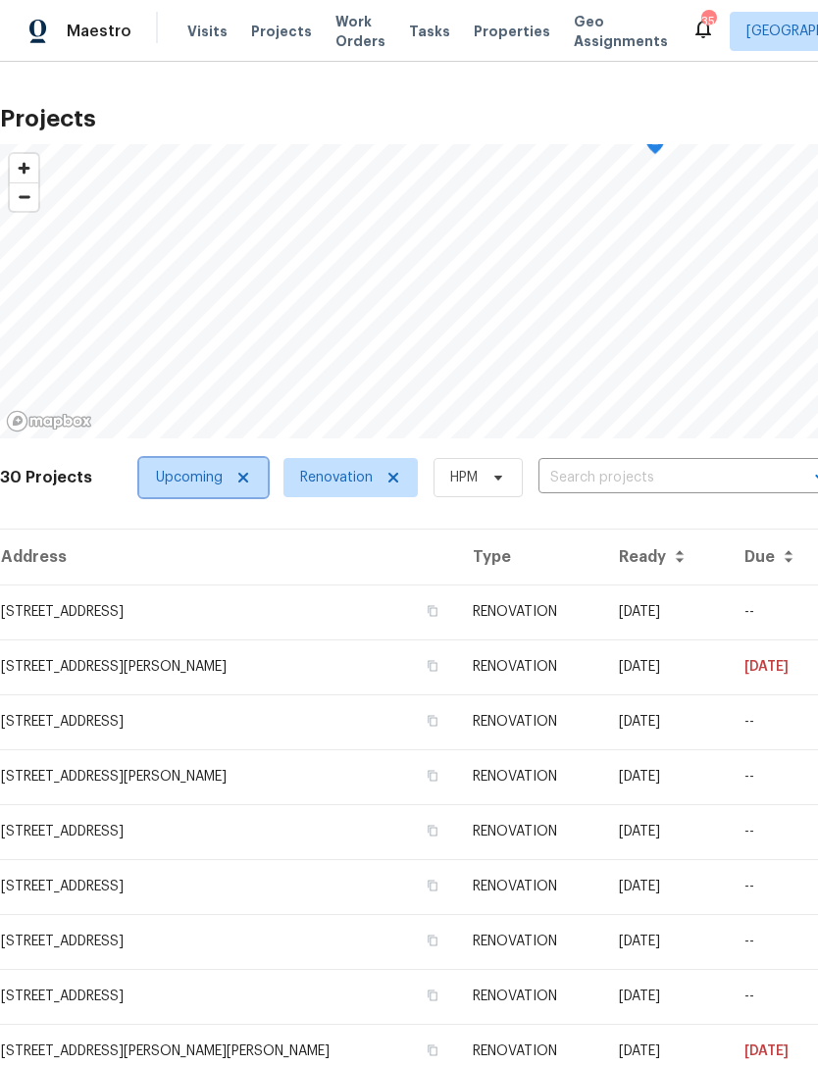
click at [200, 469] on span "Upcoming" at bounding box center [189, 478] width 67 height 20
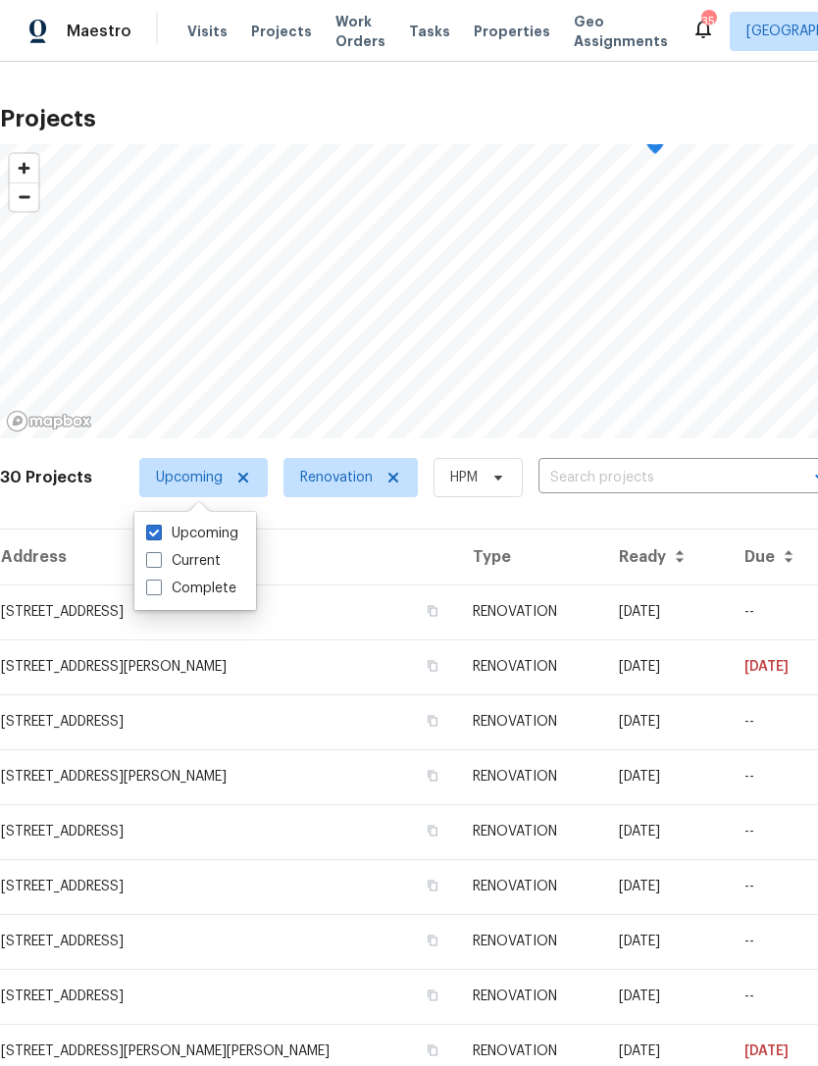
click at [225, 519] on div "Upcoming Current Complete" at bounding box center [195, 561] width 122 height 98
click at [490, 472] on icon at bounding box center [498, 478] width 16 height 16
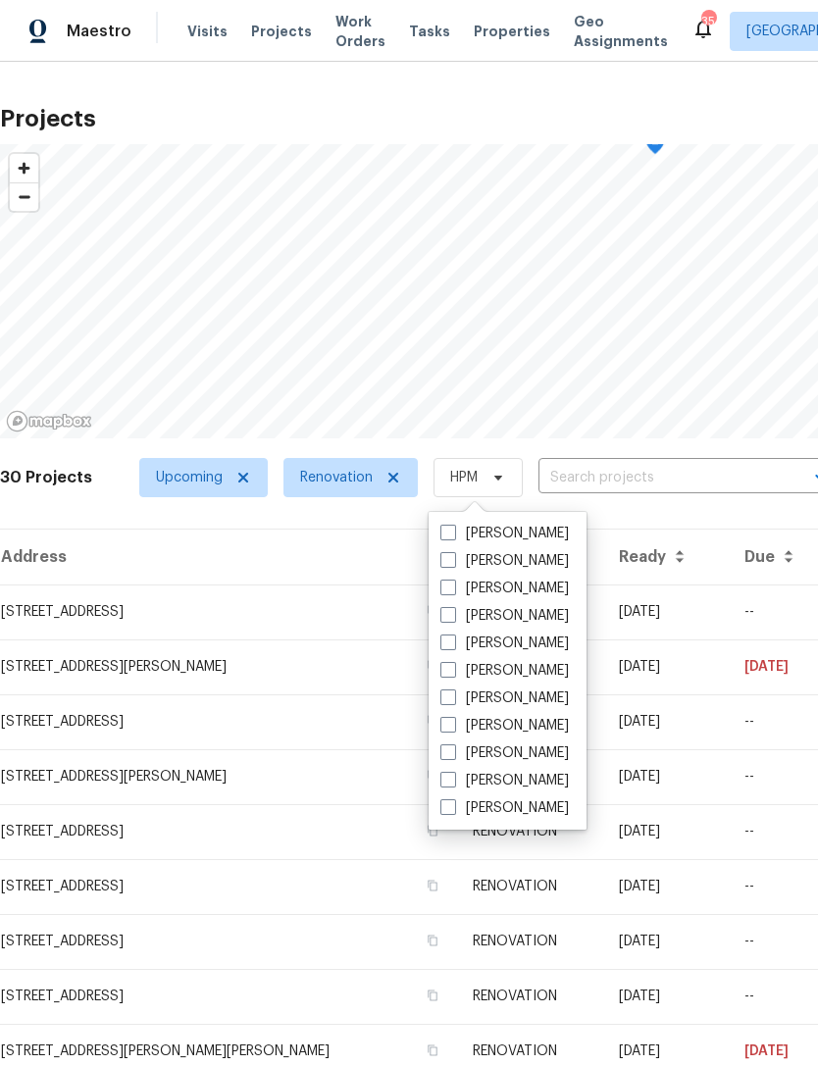
click at [519, 596] on label "[PERSON_NAME]" at bounding box center [504, 589] width 128 height 20
click at [453, 591] on input "[PERSON_NAME]" at bounding box center [446, 585] width 13 height 13
checkbox input "true"
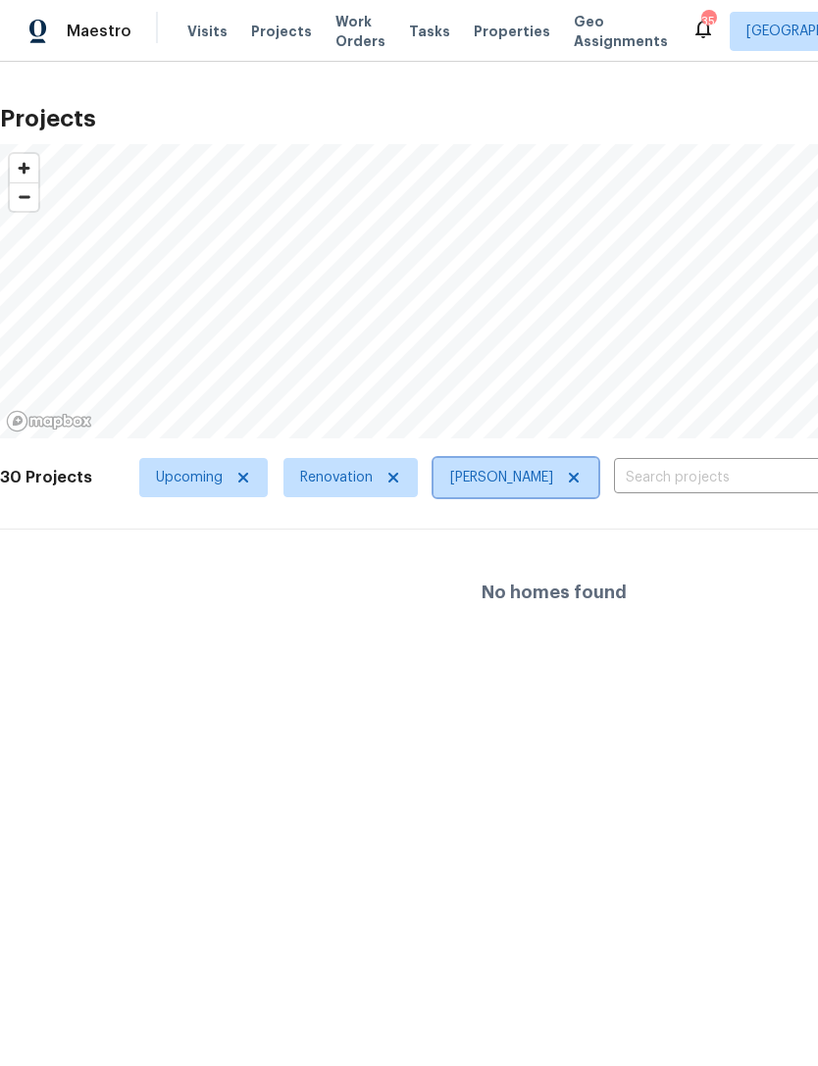
click at [494, 470] on span "[PERSON_NAME]" at bounding box center [501, 478] width 103 height 20
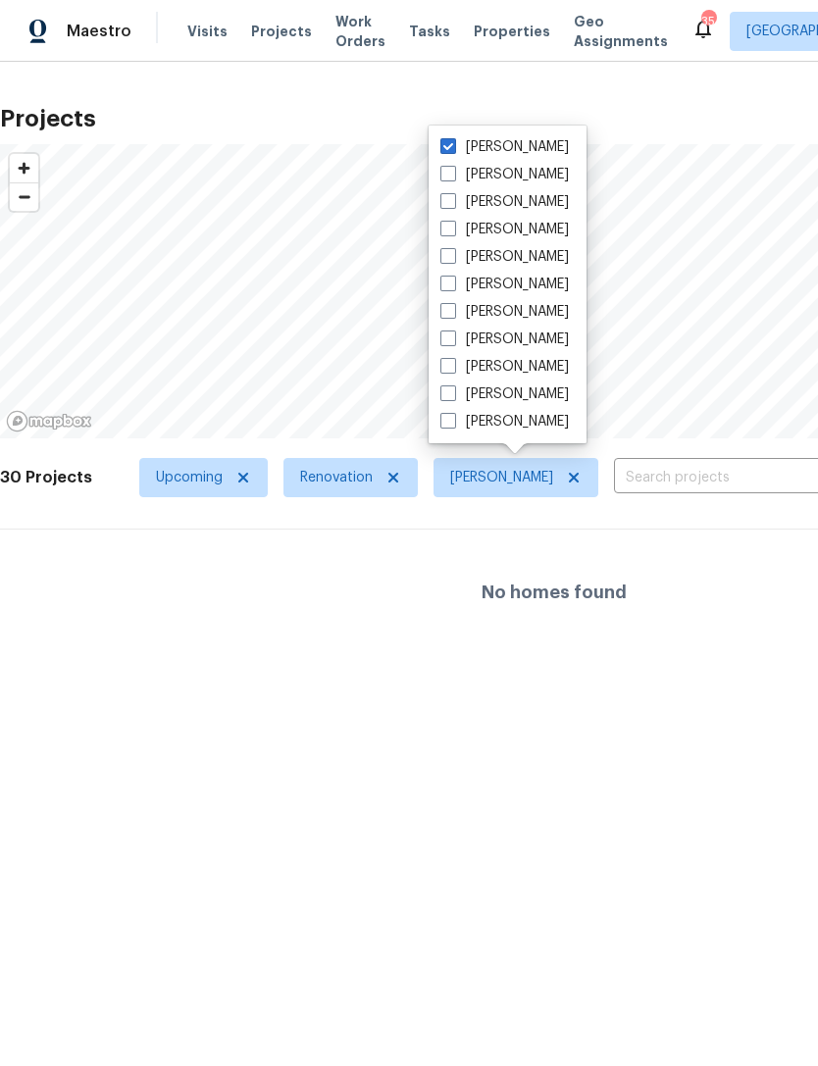
click at [537, 374] on label "[PERSON_NAME]" at bounding box center [504, 367] width 128 height 20
click at [453, 370] on input "[PERSON_NAME]" at bounding box center [446, 363] width 13 height 13
checkbox input "true"
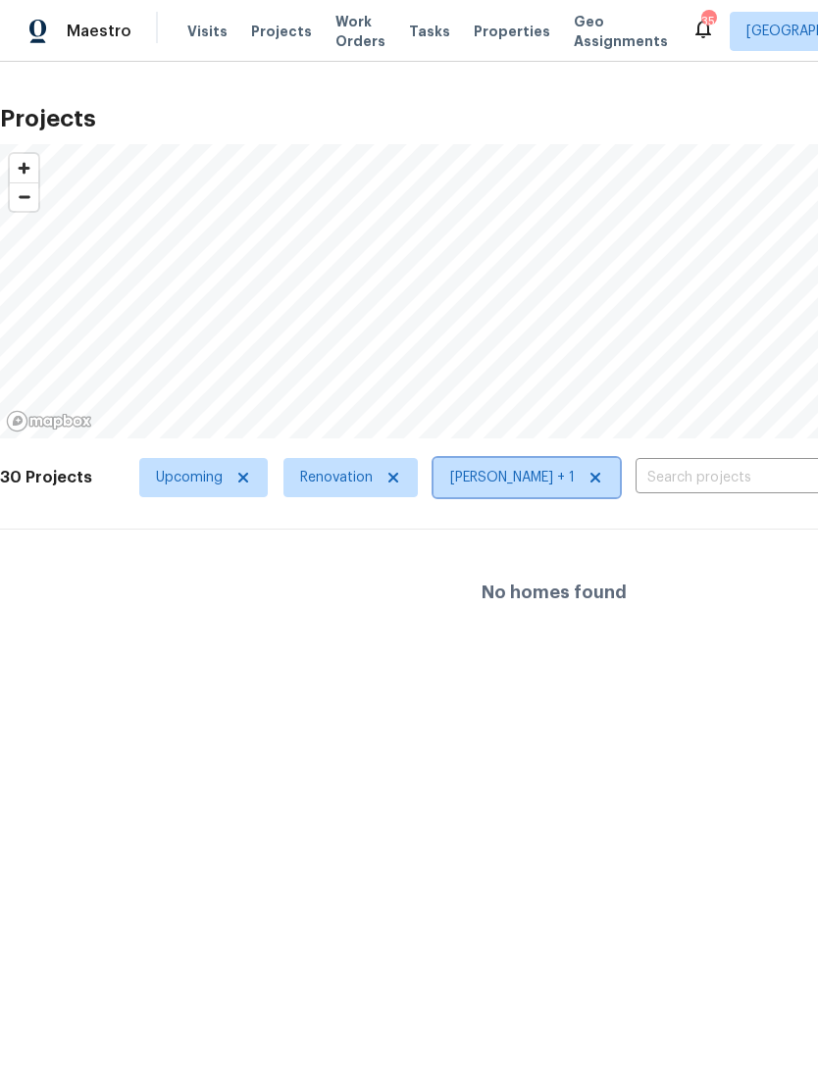
click at [589, 483] on icon at bounding box center [595, 478] width 16 height 16
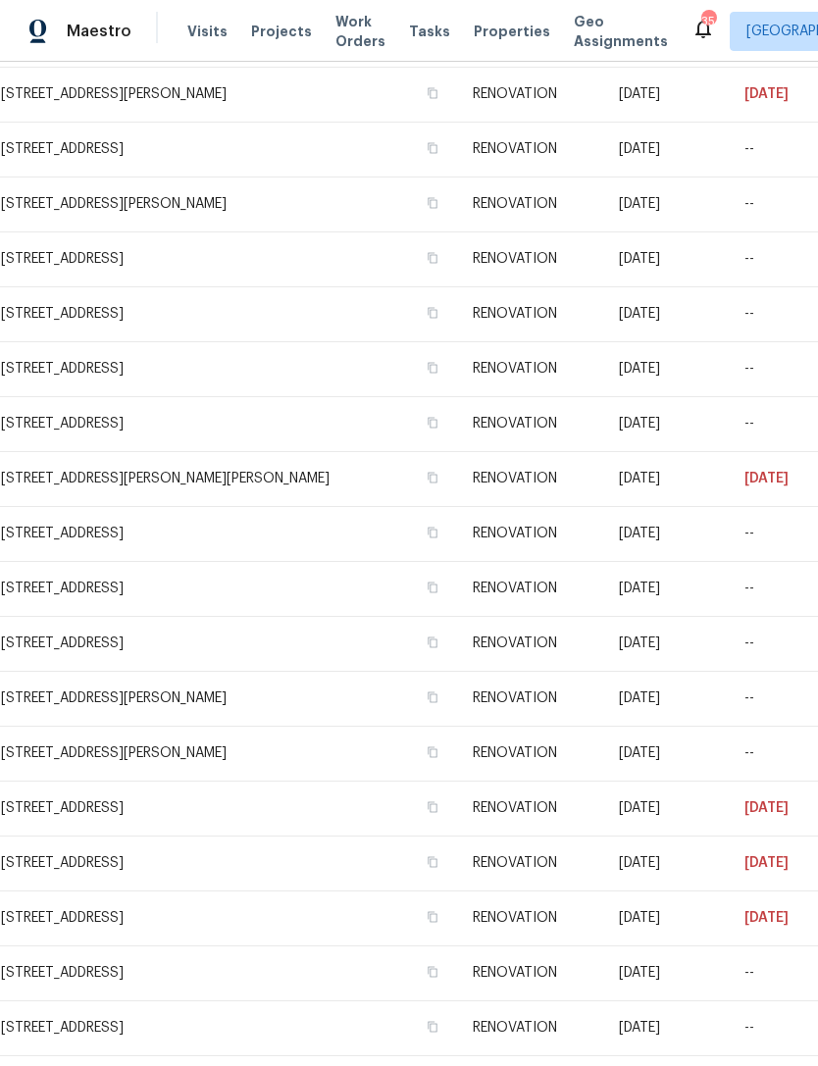
scroll to position [565, 0]
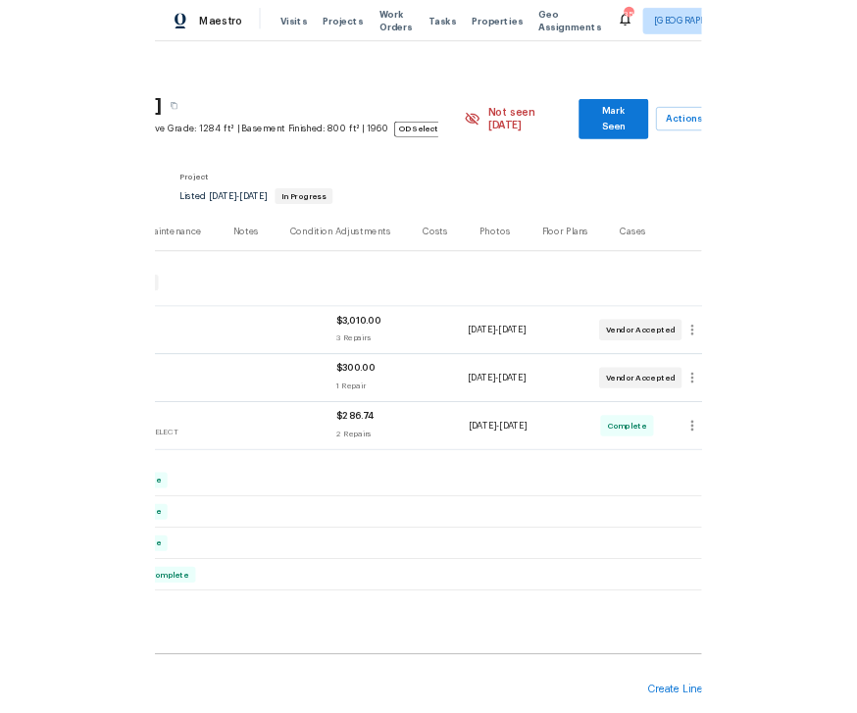
scroll to position [1, 0]
